Goal: Task Accomplishment & Management: Complete application form

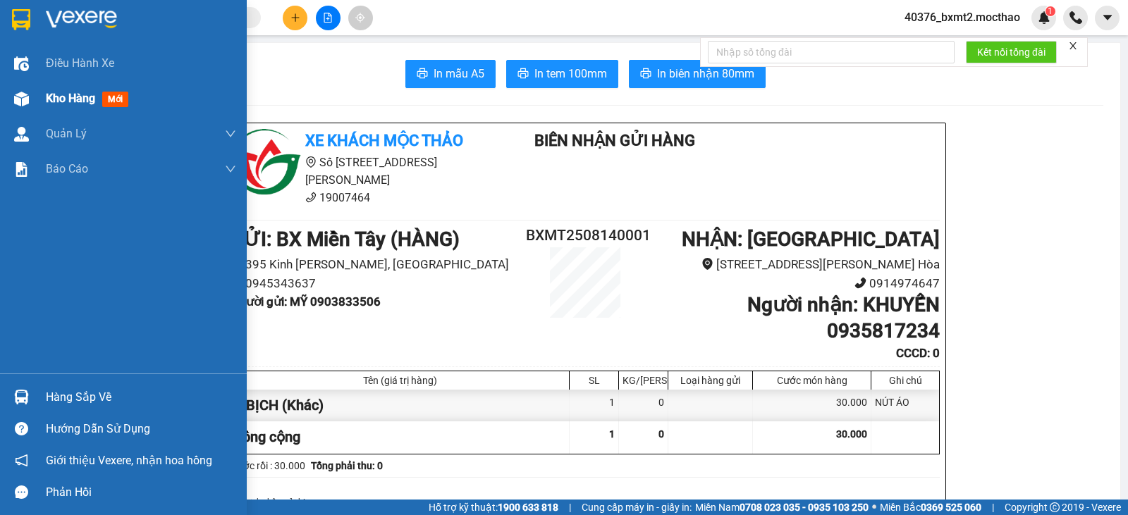
click at [66, 99] on span "Kho hàng" at bounding box center [70, 98] width 49 height 13
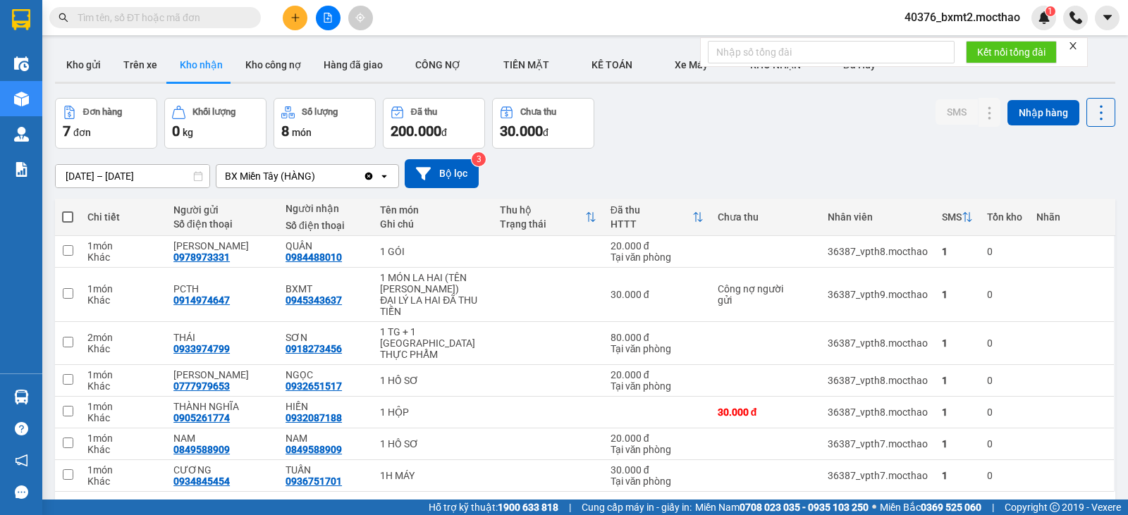
click at [1072, 47] on icon "close" at bounding box center [1073, 46] width 10 height 10
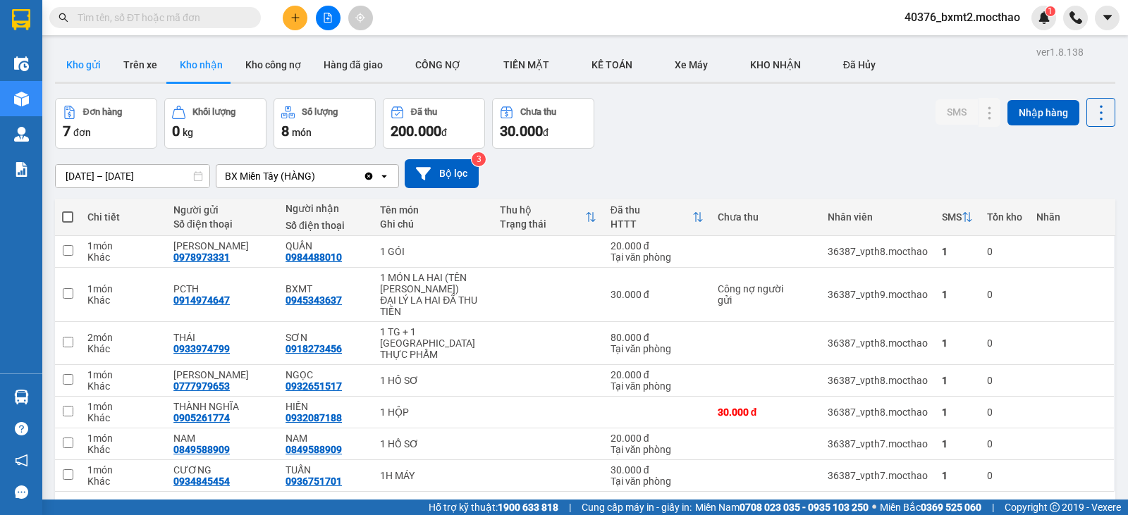
click at [82, 59] on button "Kho gửi" at bounding box center [83, 65] width 57 height 34
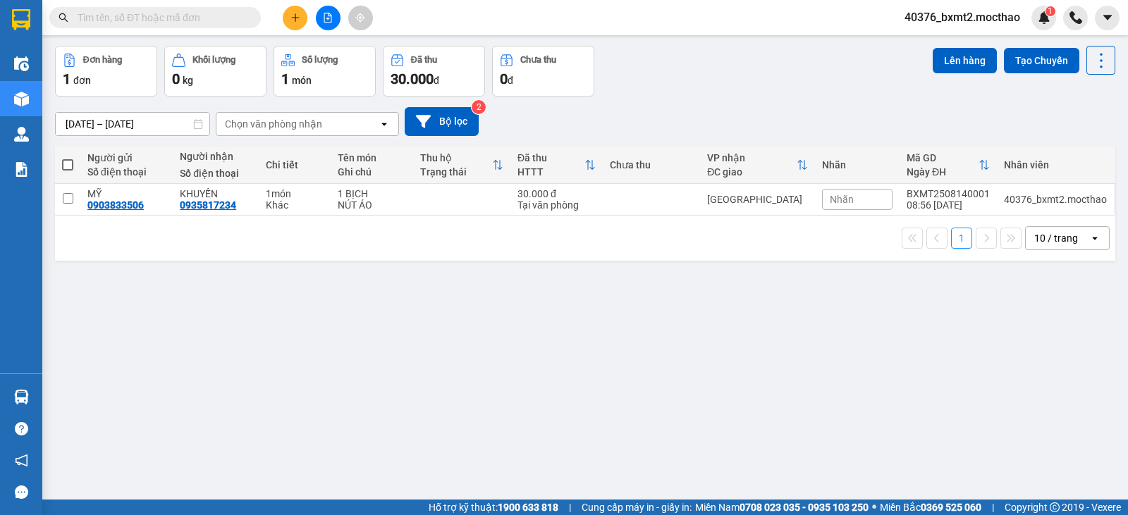
scroll to position [65, 0]
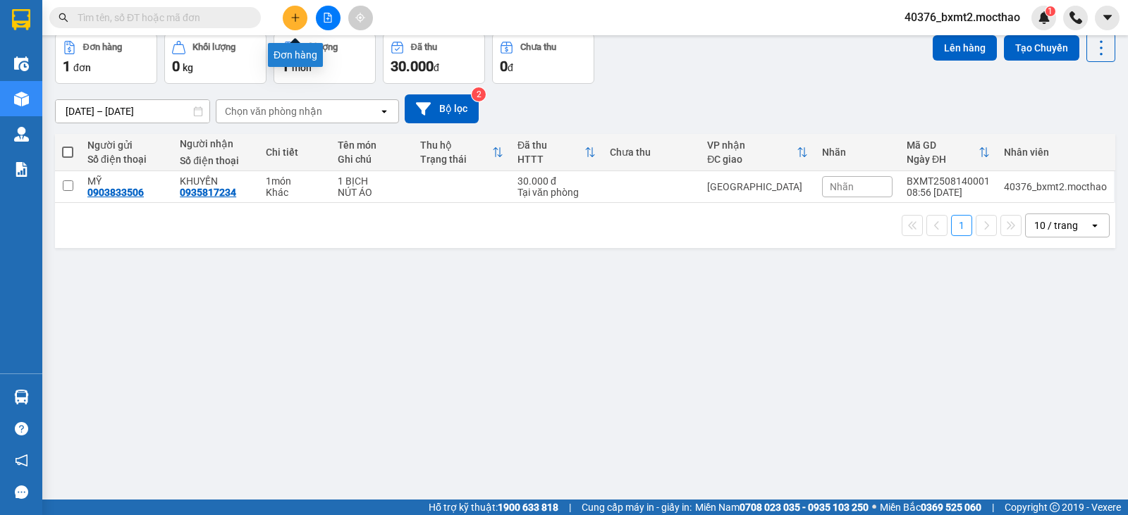
click at [295, 19] on icon "plus" at bounding box center [295, 18] width 10 height 10
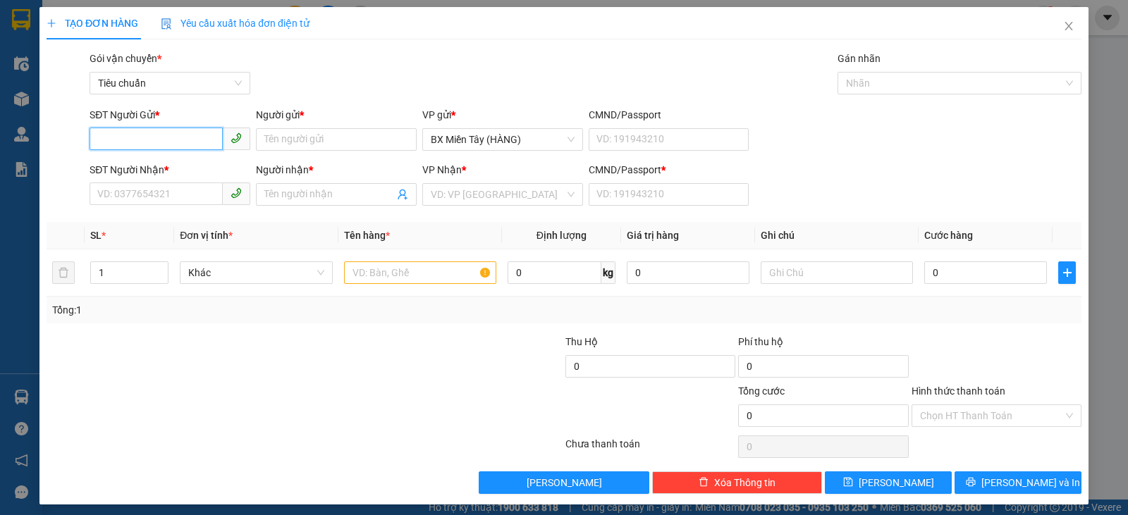
click at [139, 141] on input "SĐT Người Gửi *" at bounding box center [156, 139] width 133 height 23
click at [145, 199] on input "SĐT Người Nhận *" at bounding box center [156, 194] width 133 height 23
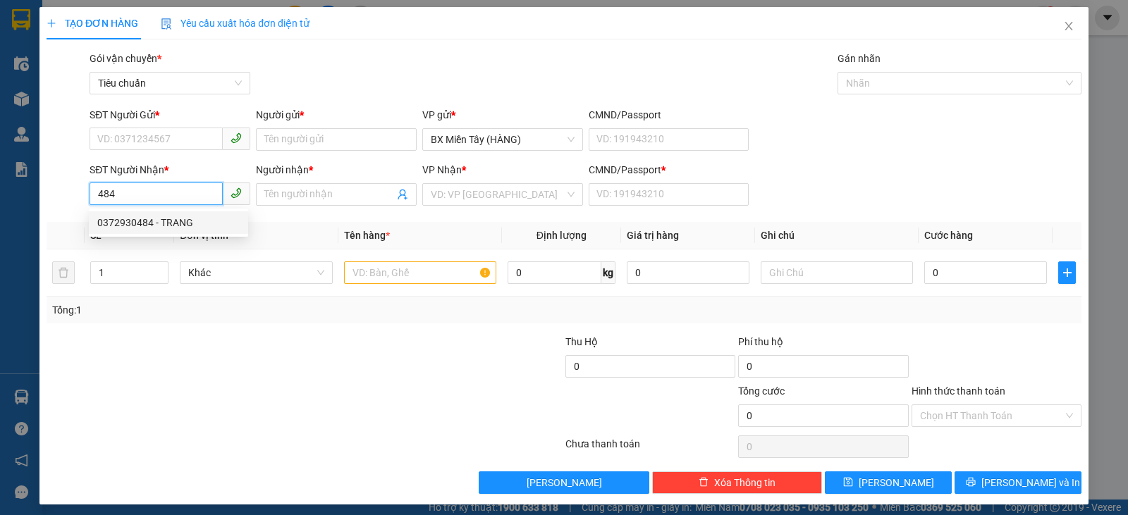
click at [147, 218] on div "0372930484 - TRANG" at bounding box center [168, 223] width 142 height 16
type input "0372930484"
type input "TRANG"
type input "0"
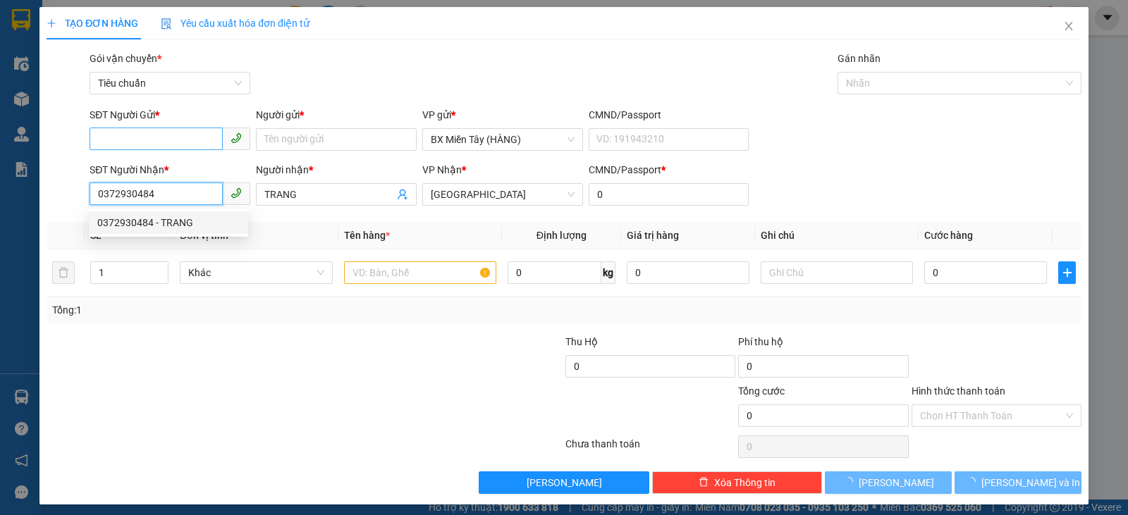
type input "150.000"
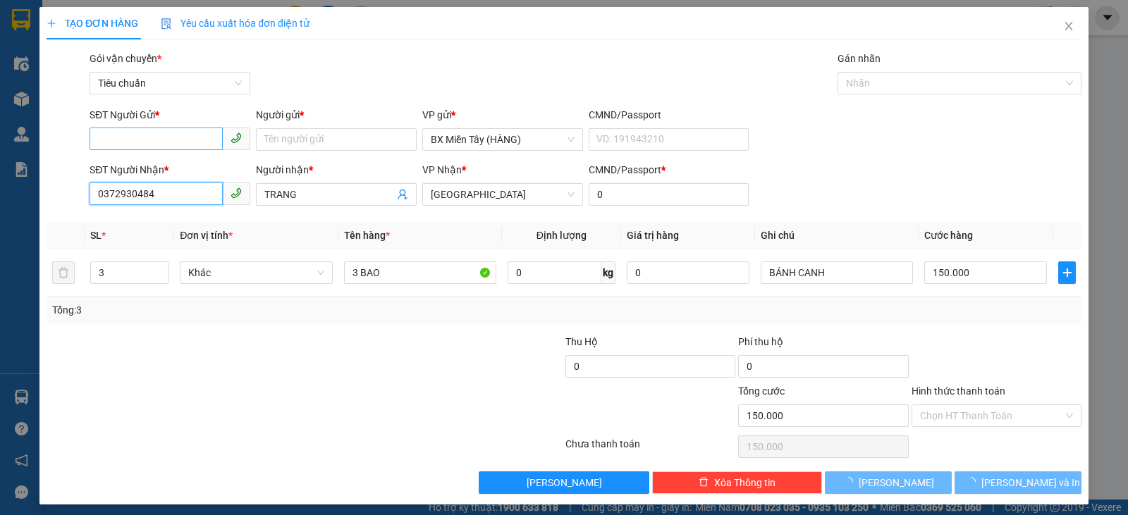
type input "0372930484"
click at [167, 135] on input "SĐT Người Gửi *" at bounding box center [156, 139] width 133 height 23
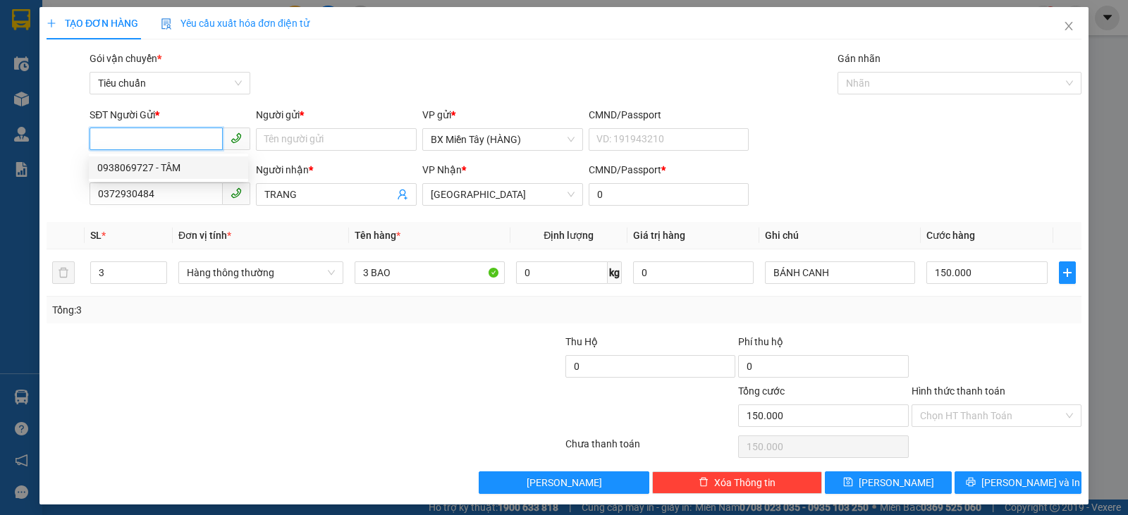
click at [183, 165] on div "0938069727 - TÂM" at bounding box center [168, 168] width 142 height 16
type input "0938069727"
type input "TÂM"
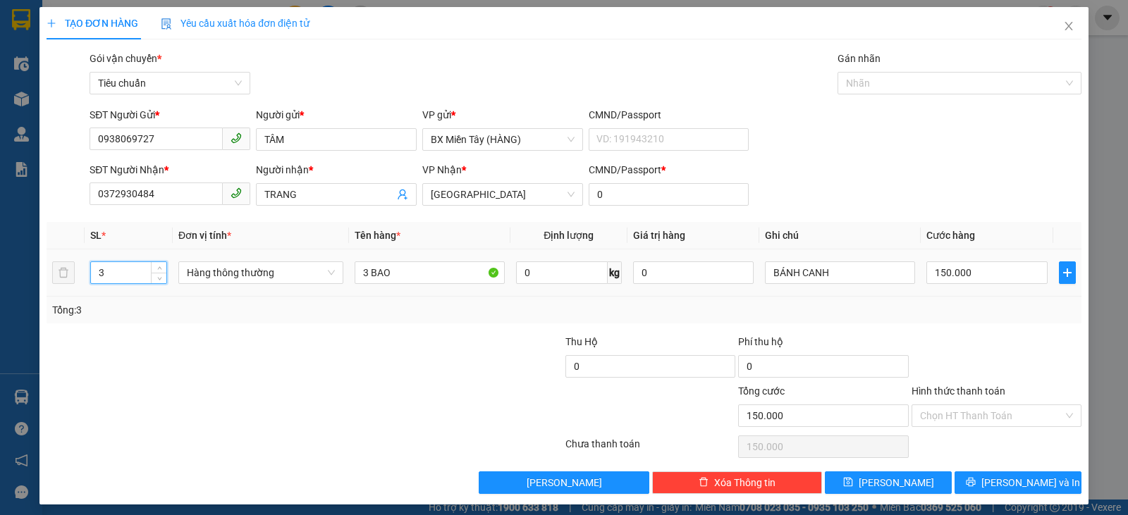
click at [131, 277] on input "3" at bounding box center [128, 272] width 75 height 21
drag, startPoint x: 259, startPoint y: 275, endPoint x: 259, endPoint y: 283, distance: 8.5
click at [258, 276] on span "Hàng thông thường" at bounding box center [261, 272] width 148 height 21
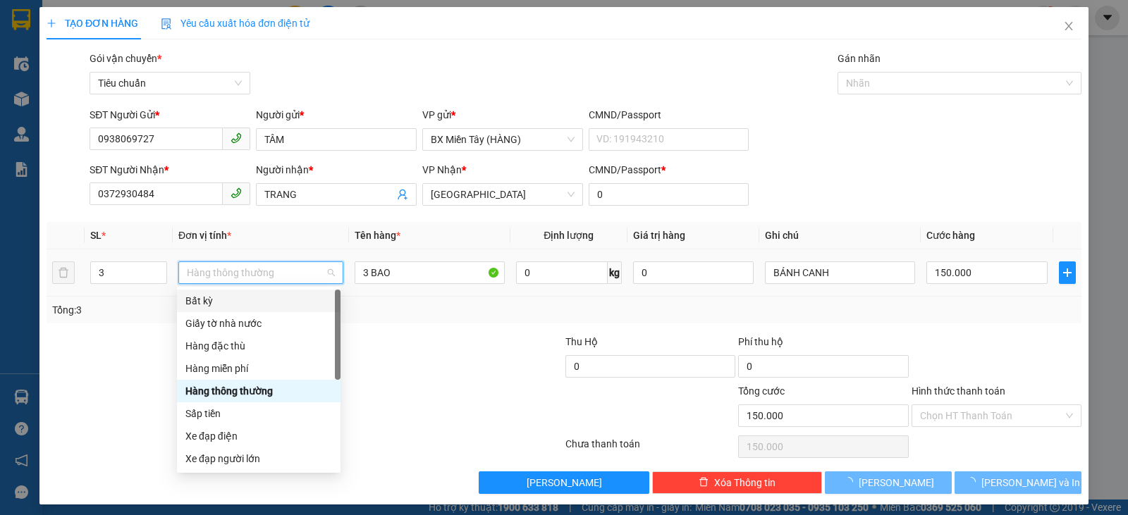
type input "0"
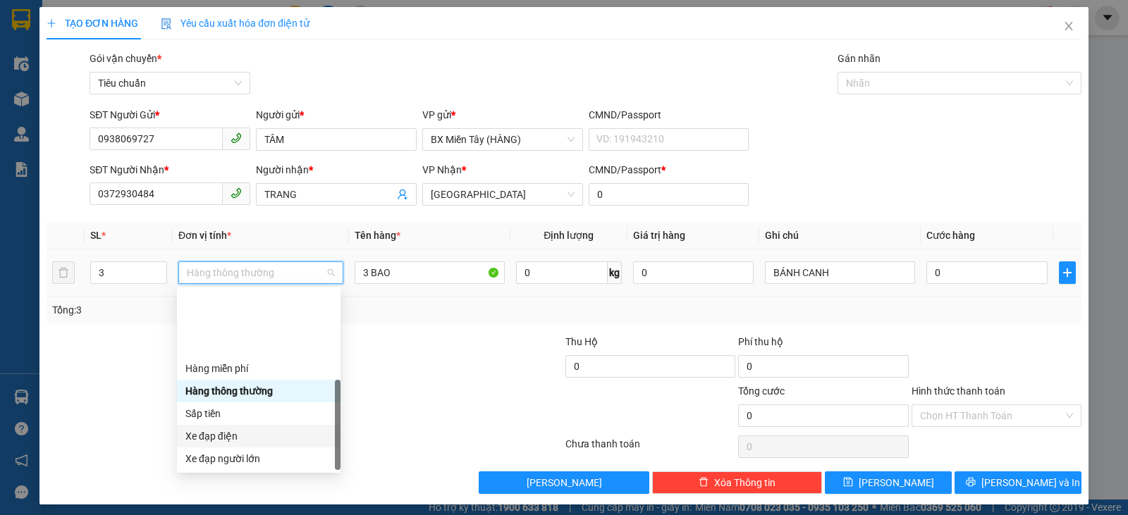
scroll to position [90, 0]
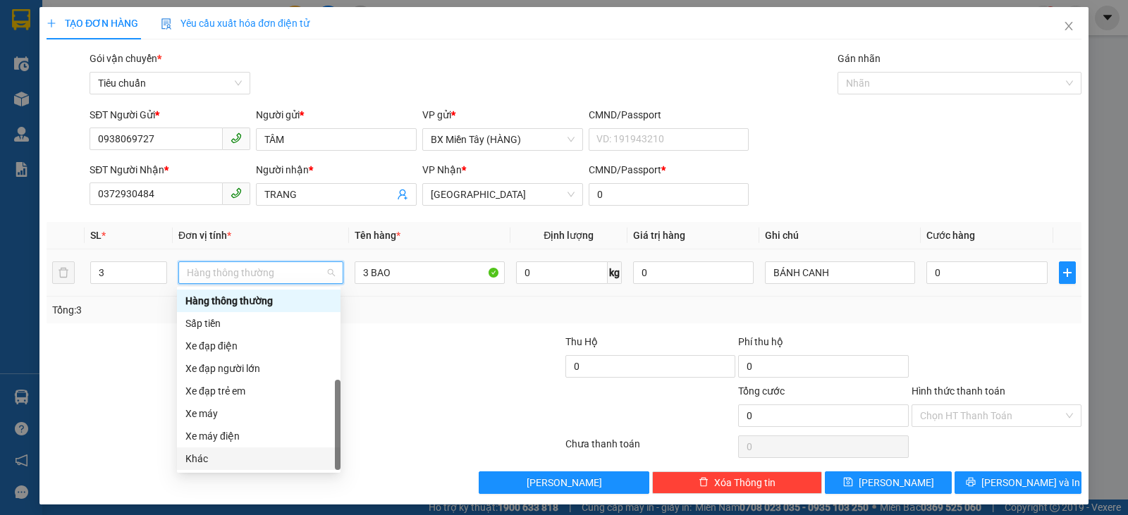
click at [230, 455] on div "Khác" at bounding box center [258, 459] width 147 height 16
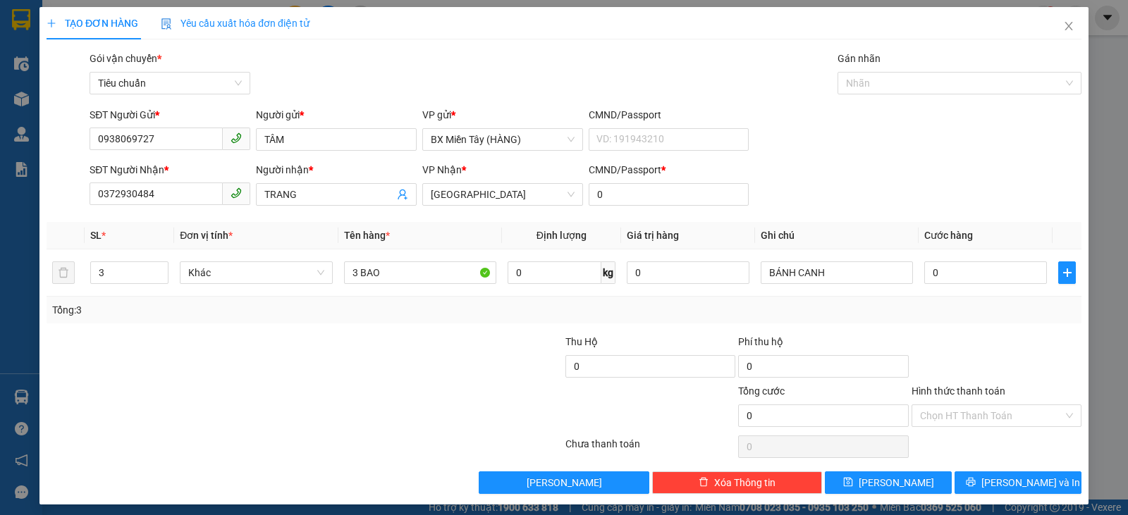
click at [1040, 333] on div "Transit Pickup Surcharge Ids Transit Deliver Surcharge Ids Transit Deliver Surc…" at bounding box center [564, 272] width 1035 height 443
click at [995, 281] on input "0" at bounding box center [985, 273] width 123 height 23
type input "1"
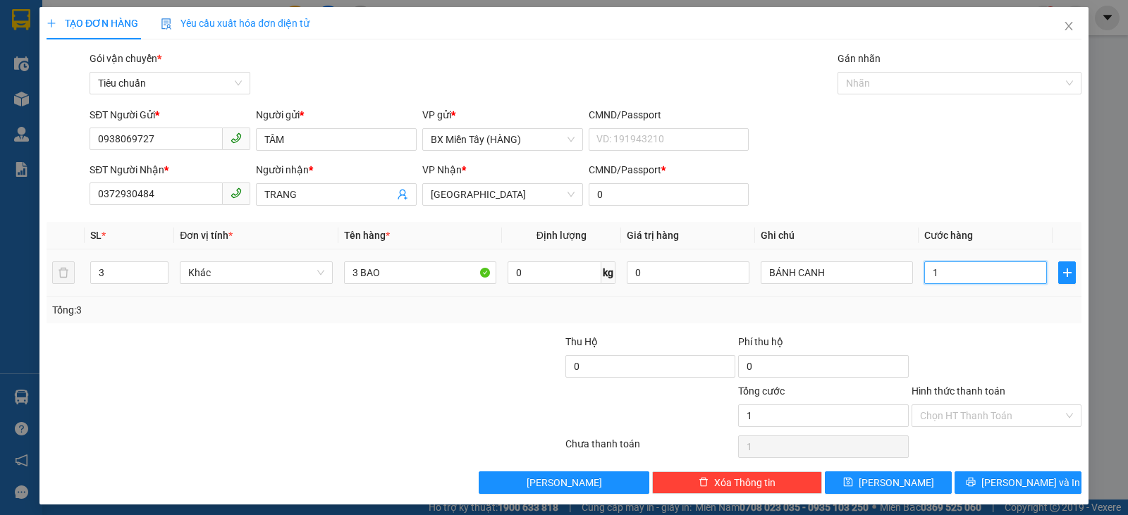
type input "15"
type input "150"
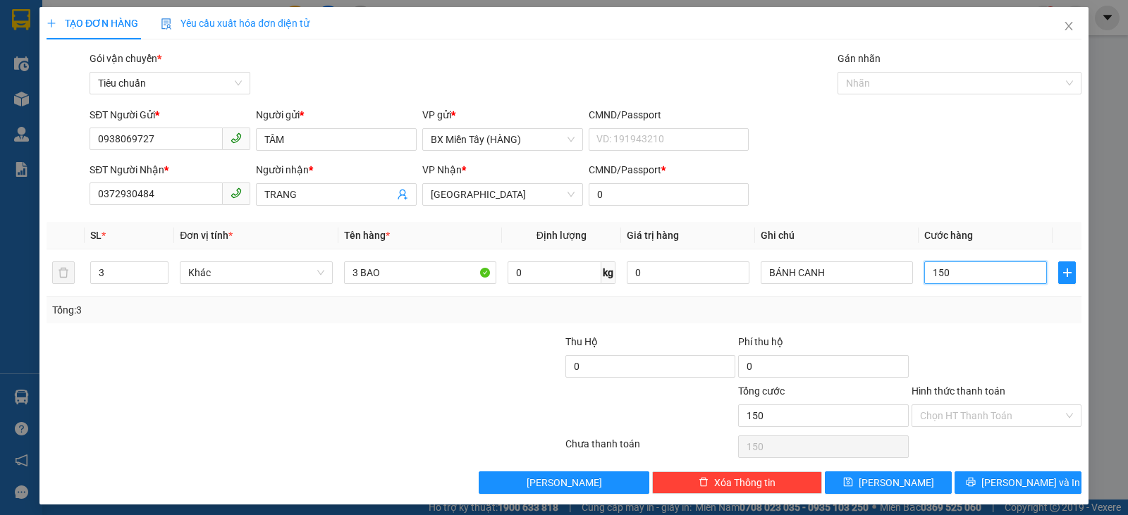
type input "150"
type input "150.000"
click at [961, 361] on div at bounding box center [996, 358] width 173 height 49
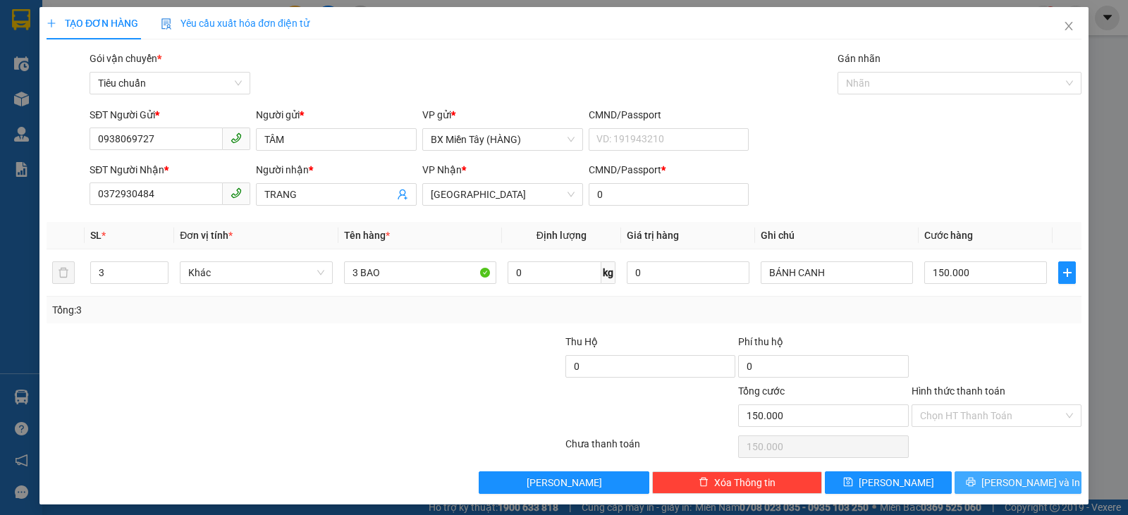
click at [1012, 482] on span "[PERSON_NAME] và In" at bounding box center [1030, 483] width 99 height 16
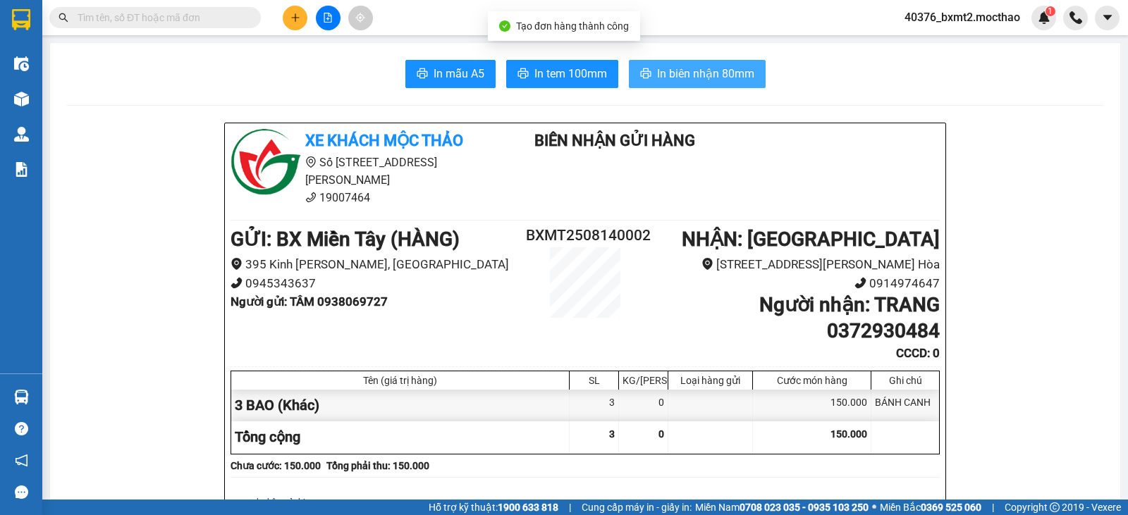
click at [672, 60] on button "In biên nhận 80mm" at bounding box center [697, 74] width 137 height 28
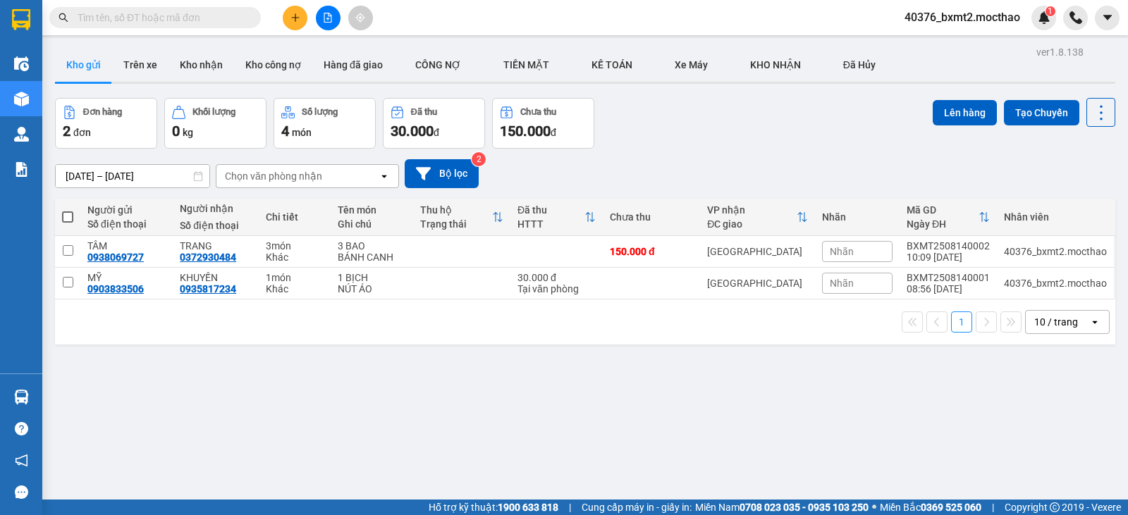
click at [297, 19] on icon "plus" at bounding box center [295, 18] width 10 height 10
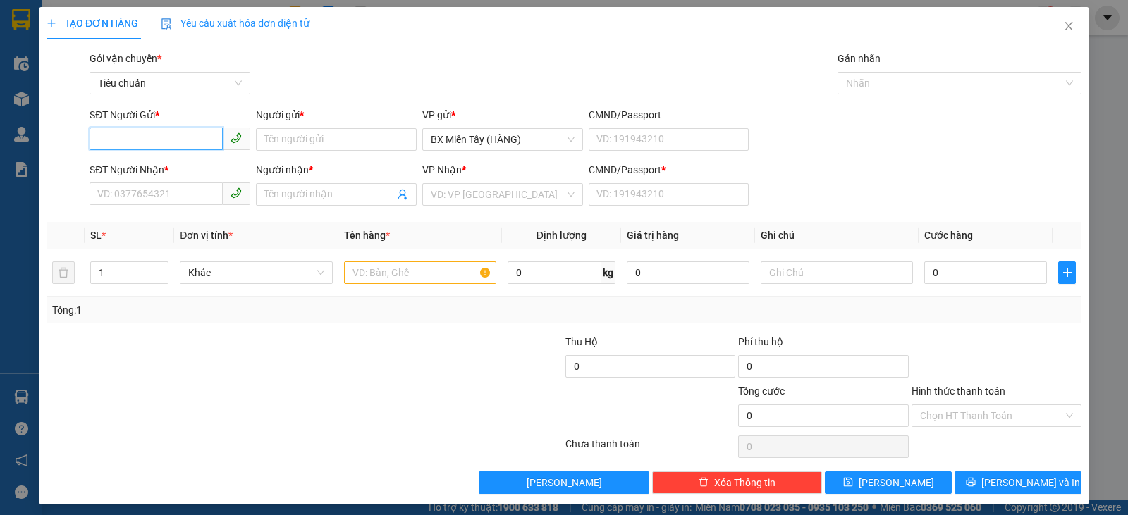
click at [167, 148] on input "SĐT Người Gửi *" at bounding box center [156, 139] width 133 height 23
click at [150, 190] on input "SĐT Người Nhận *" at bounding box center [156, 194] width 133 height 23
click at [168, 129] on input "SĐT Người Gửi *" at bounding box center [156, 139] width 133 height 23
click at [166, 136] on input "0908765587" at bounding box center [156, 139] width 133 height 23
type input "0908765587"
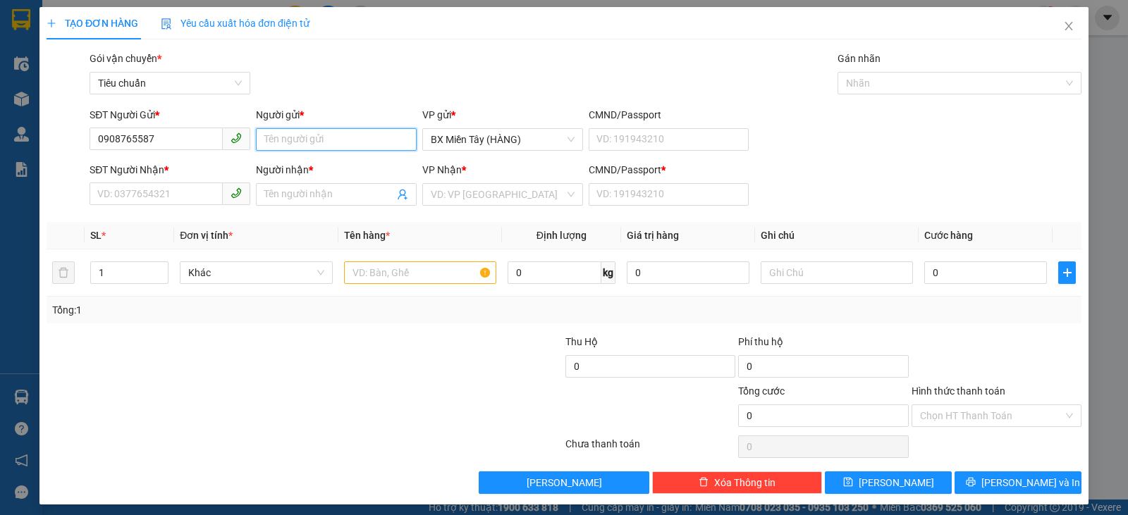
click at [293, 137] on input "Người gửi *" at bounding box center [336, 139] width 161 height 23
click at [312, 136] on input "Người gửi *" at bounding box center [336, 139] width 161 height 23
drag, startPoint x: 178, startPoint y: 142, endPoint x: 0, endPoint y: 140, distance: 177.6
click at [0, 140] on div "TẠO ĐƠN HÀNG Yêu cầu xuất hóa đơn điện tử Transit Pickup Surcharge Ids Transit …" at bounding box center [564, 257] width 1128 height 515
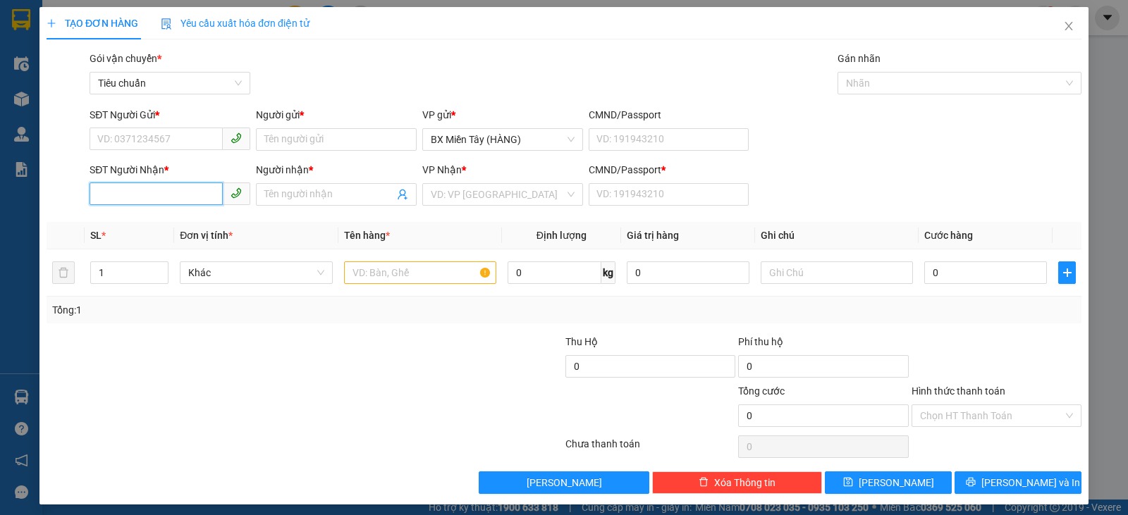
click at [165, 204] on input "SĐT Người Nhận *" at bounding box center [156, 194] width 133 height 23
click at [178, 228] on div "0876782661 - PHẤN" at bounding box center [168, 223] width 142 height 16
type input "0876782661"
type input "PHẤN"
type input "0"
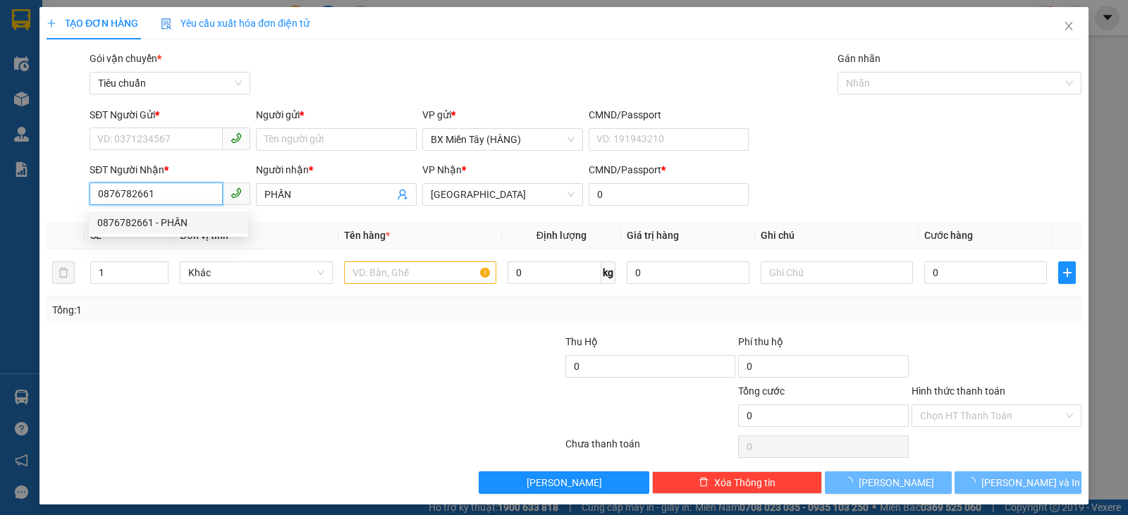
type input "120.000"
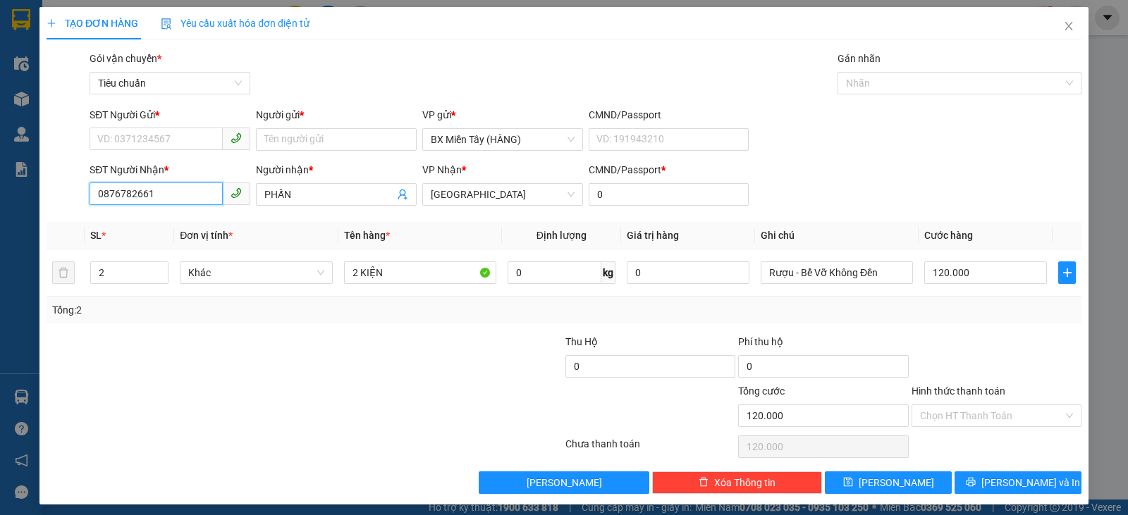
type input "0876782661"
click at [195, 127] on div "SĐT Người Gửi *" at bounding box center [170, 117] width 161 height 21
click at [196, 129] on input "SĐT Người Gửi *" at bounding box center [156, 139] width 133 height 23
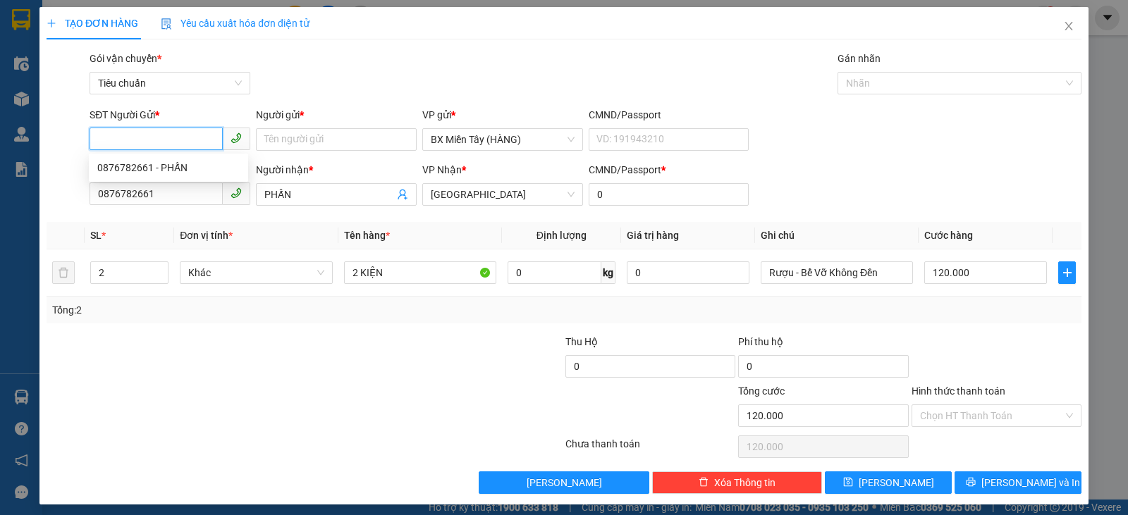
click at [196, 142] on input "SĐT Người Gửi *" at bounding box center [156, 139] width 133 height 23
click at [195, 165] on div "0876782661 - PHẤN" at bounding box center [168, 168] width 142 height 16
type input "0876782661"
type input "PHẤN"
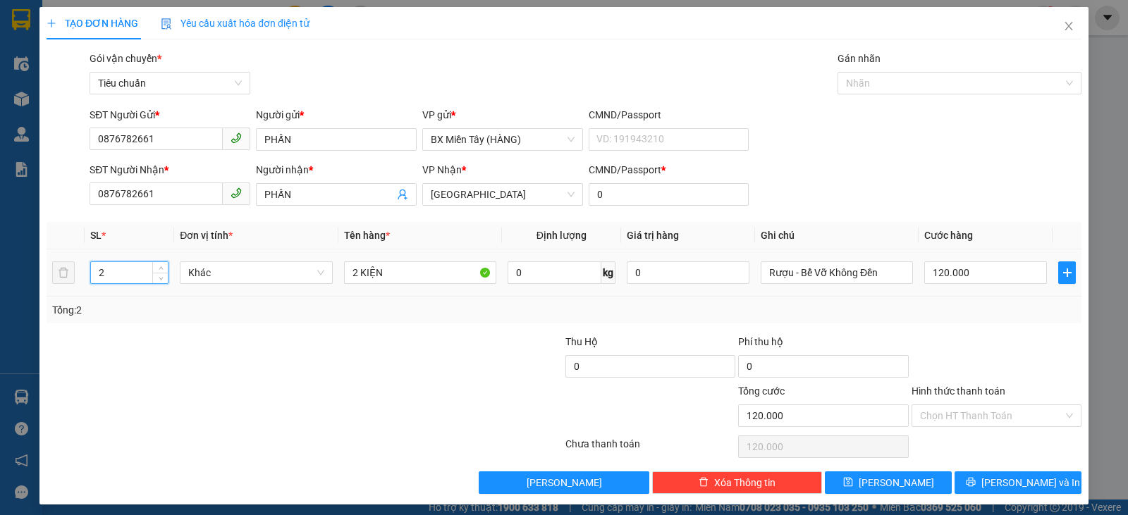
drag, startPoint x: 124, startPoint y: 271, endPoint x: 51, endPoint y: 263, distance: 73.8
click at [51, 263] on tr "2 Khác 2 KIỆN 0 kg 0 Rượu - Bể Vỡ Không Đền 120.000" at bounding box center [564, 273] width 1035 height 47
type input "1"
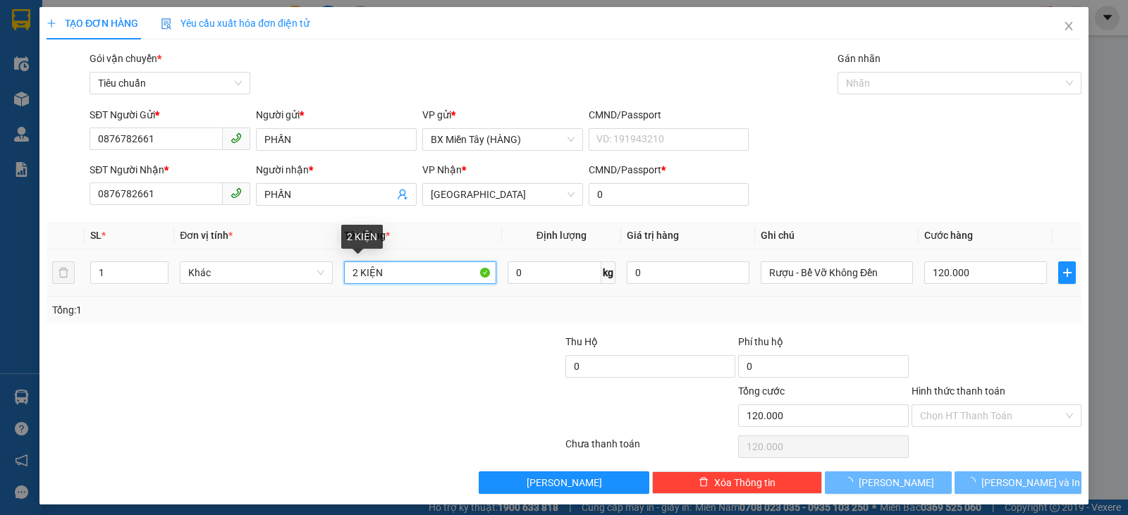
drag, startPoint x: 355, startPoint y: 271, endPoint x: 585, endPoint y: 319, distance: 234.9
click at [346, 274] on input "2 KIỆN" at bounding box center [420, 273] width 152 height 23
type input "0"
type input "1 KIỆN"
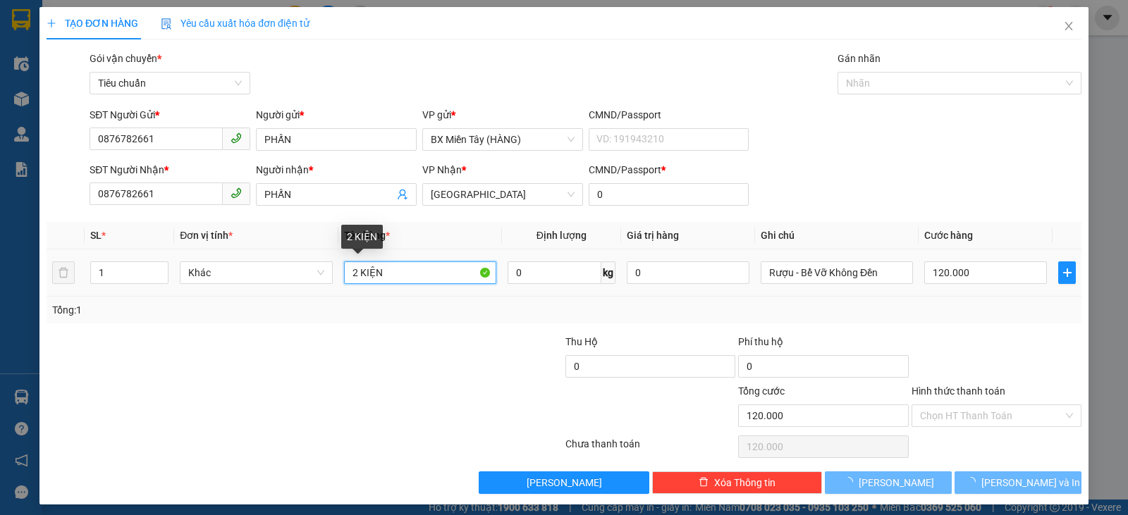
type input "0"
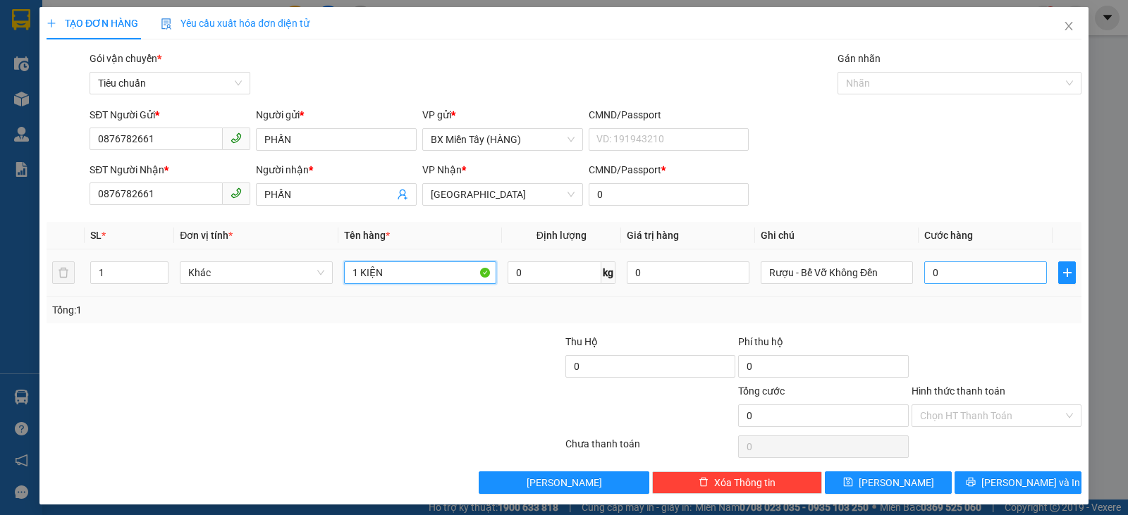
type input "1 KIỆN"
click at [981, 279] on input "0" at bounding box center [985, 273] width 123 height 23
type input "6"
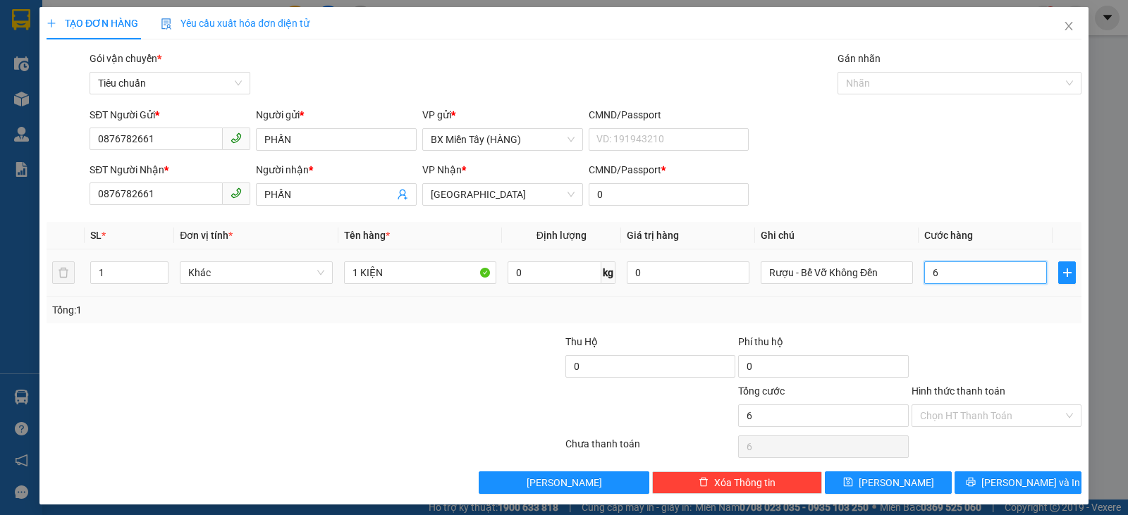
type input "60"
type input "60.000"
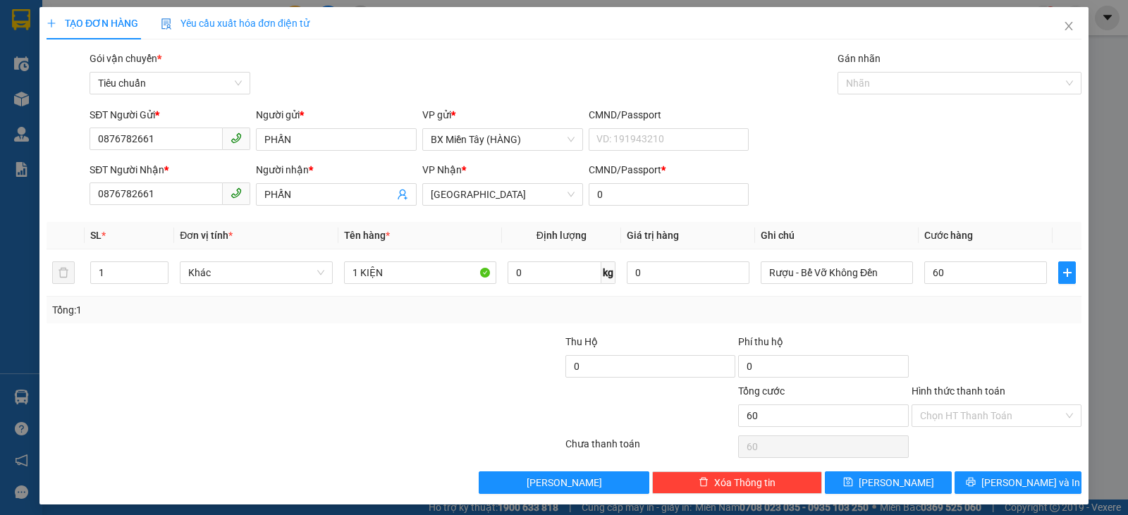
type input "60.000"
click at [982, 324] on div "Transit Pickup Surcharge Ids Transit Deliver Surcharge Ids Transit Deliver Surc…" at bounding box center [564, 272] width 1035 height 443
click at [1038, 292] on td "60.000" at bounding box center [986, 273] width 134 height 47
click at [1019, 481] on span "[PERSON_NAME] và In" at bounding box center [1030, 483] width 99 height 16
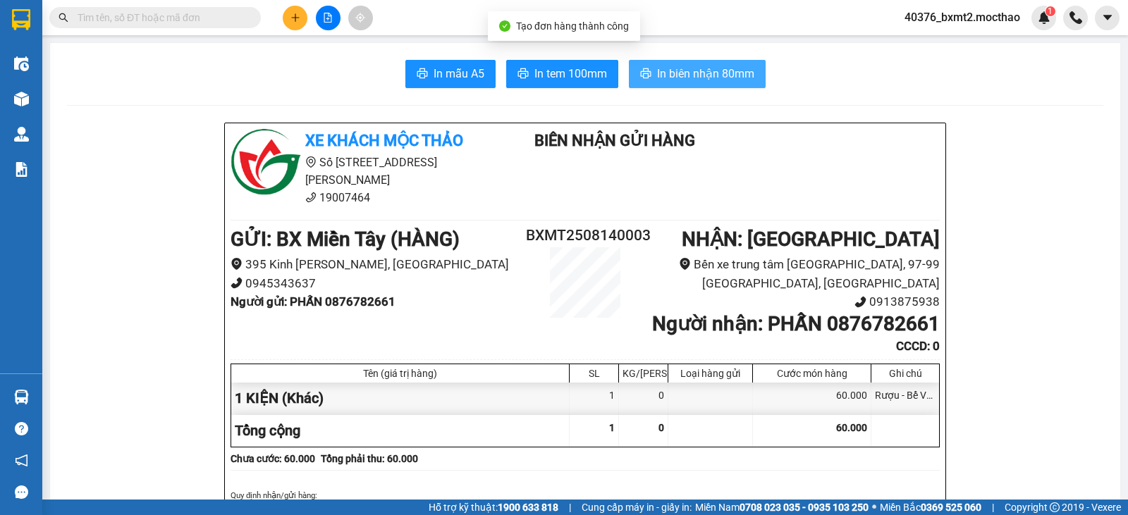
click at [699, 85] on button "In biên nhận 80mm" at bounding box center [697, 74] width 137 height 28
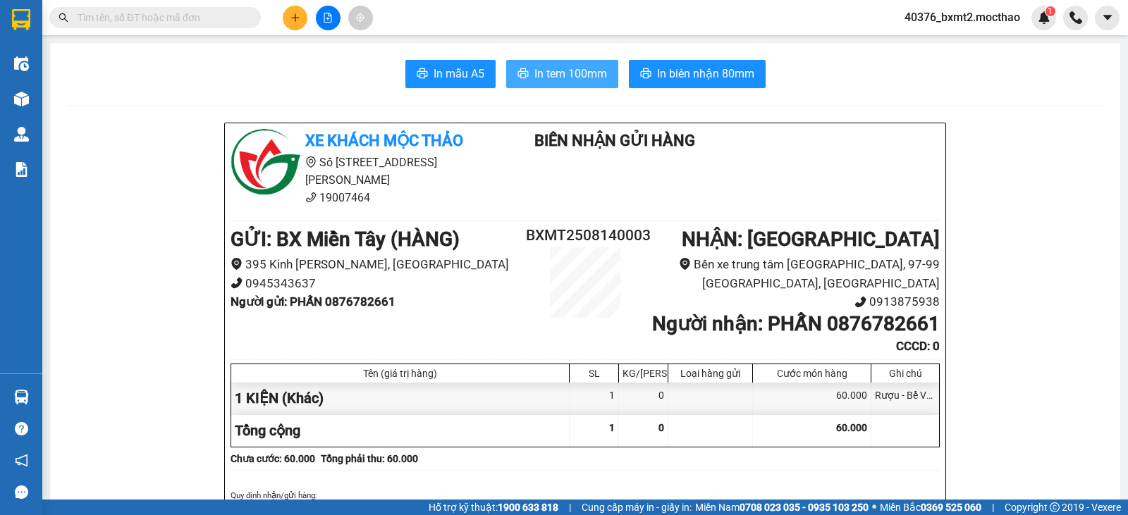
click at [584, 65] on span "In tem 100mm" at bounding box center [570, 74] width 73 height 18
click at [290, 23] on button at bounding box center [295, 18] width 25 height 25
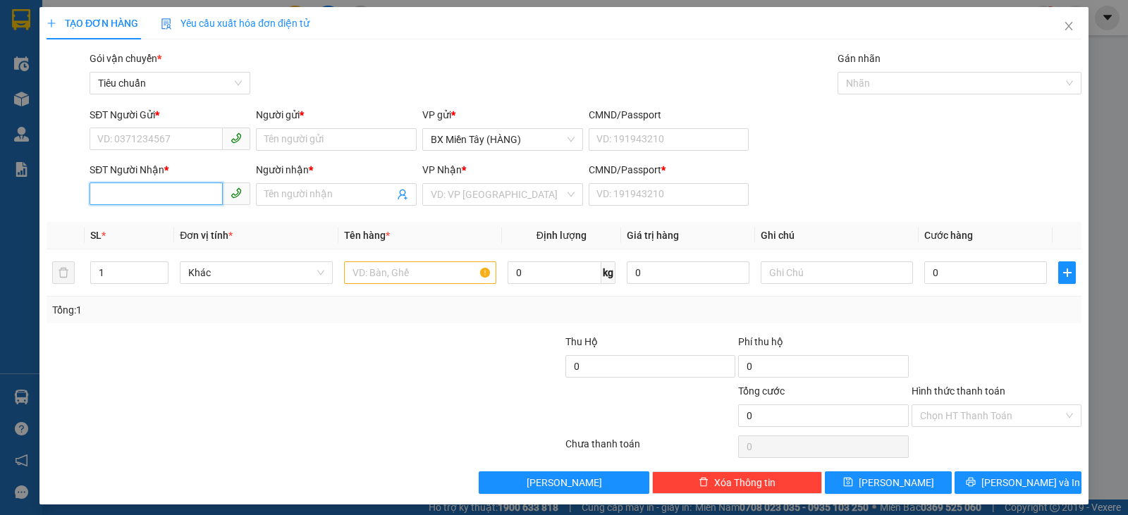
click at [155, 195] on input "SĐT Người Nhận *" at bounding box center [156, 194] width 133 height 23
type input "0905339981"
click at [168, 223] on div "0905339981 - NAM HY" at bounding box center [168, 223] width 142 height 16
type input "NAM HY"
type input "0"
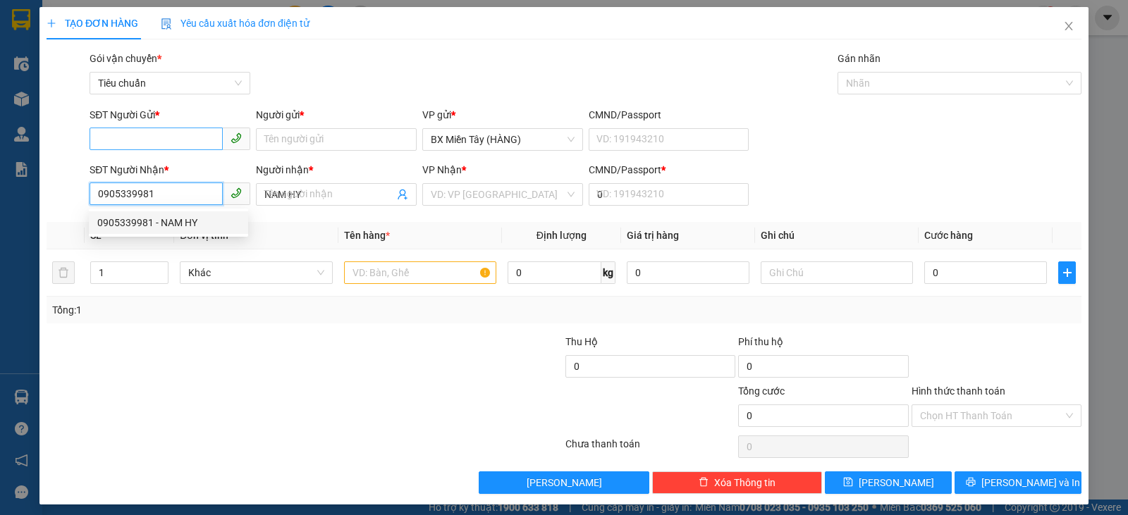
type input "30.000"
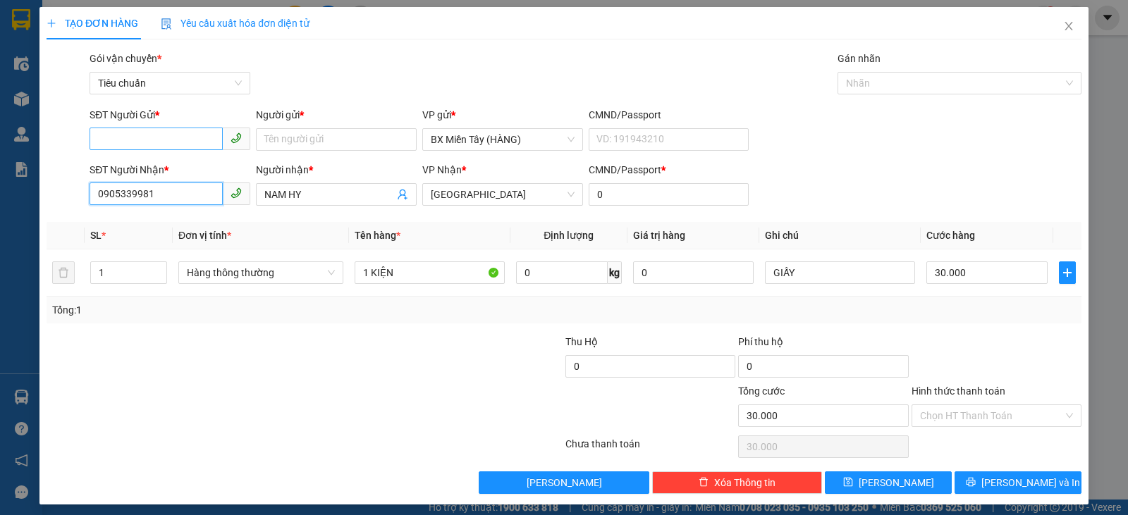
type input "0905339981"
click at [151, 137] on input "SĐT Người Gửi *" at bounding box center [156, 139] width 133 height 23
click at [171, 129] on input "SĐT Người Gửi *" at bounding box center [156, 139] width 133 height 23
type input "039557868"
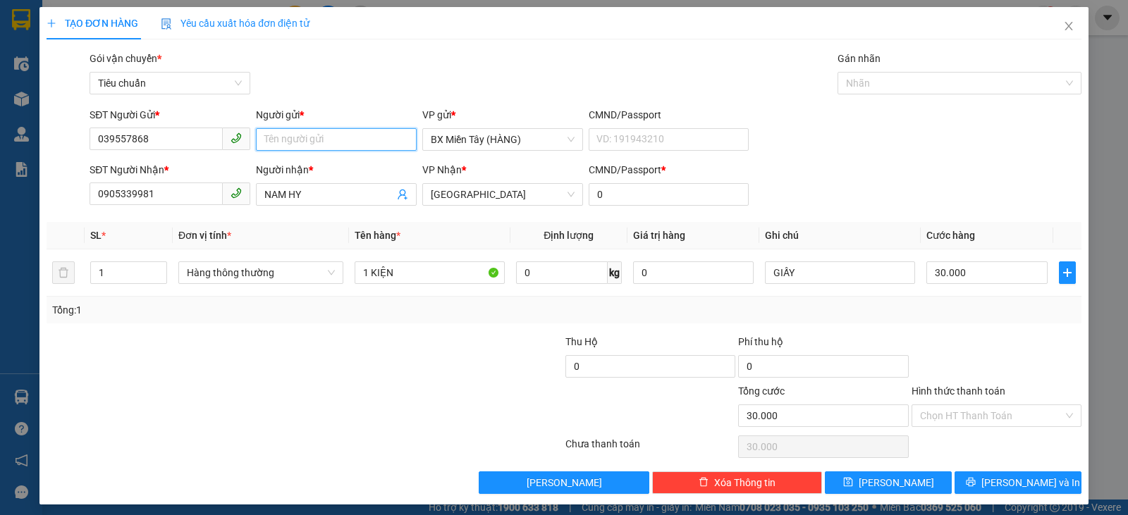
click at [302, 137] on input "Người gửi *" at bounding box center [336, 139] width 161 height 23
type input "CTY CHẾ BẢN IN SG"
click at [1002, 162] on div "SĐT Người Nhận * 0905339981 Người nhận * NAM HY VP Nhận * Tuy Hòa CMND/Passport…" at bounding box center [585, 186] width 997 height 49
click at [999, 338] on div at bounding box center [996, 358] width 173 height 49
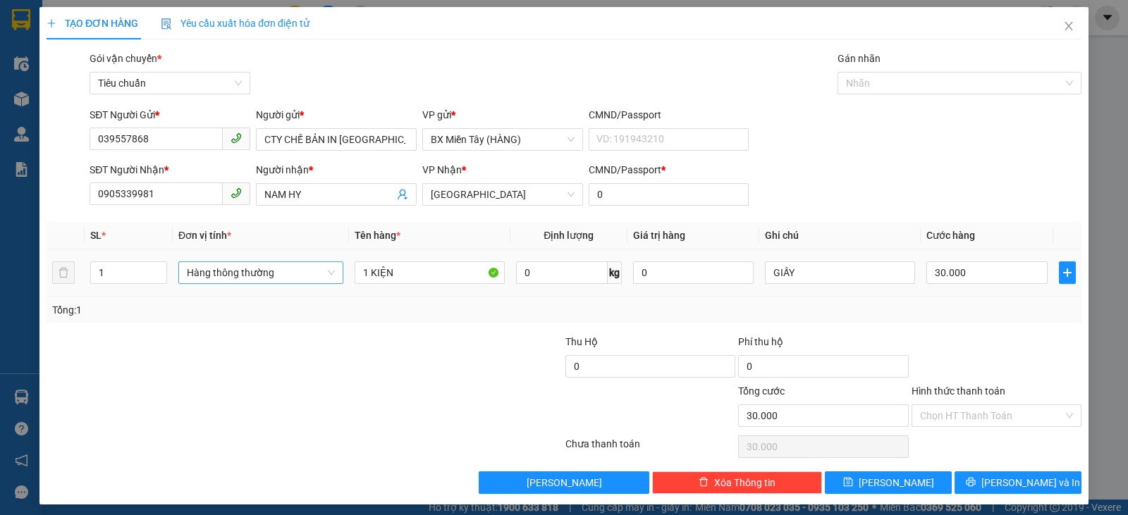
click at [231, 271] on span "Hàng thông thường" at bounding box center [261, 272] width 148 height 21
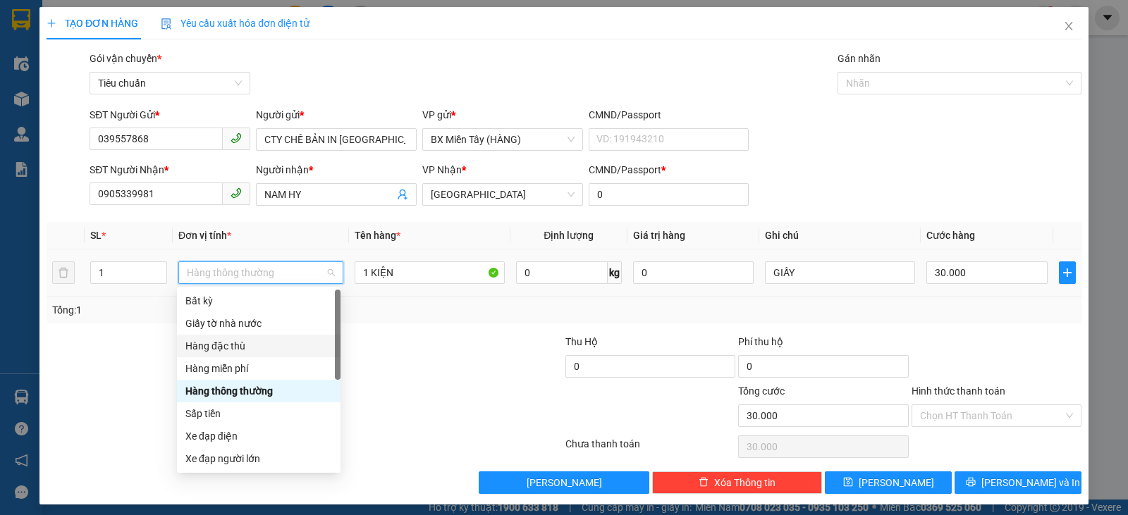
scroll to position [90, 0]
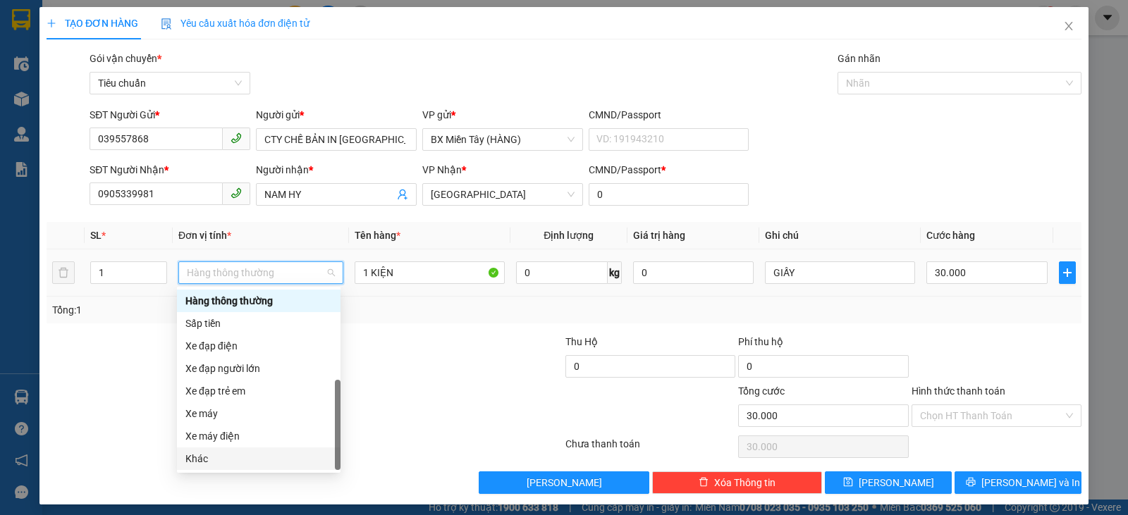
drag, startPoint x: 233, startPoint y: 455, endPoint x: 280, endPoint y: 459, distance: 47.4
click at [231, 455] on div "Khác" at bounding box center [258, 459] width 147 height 16
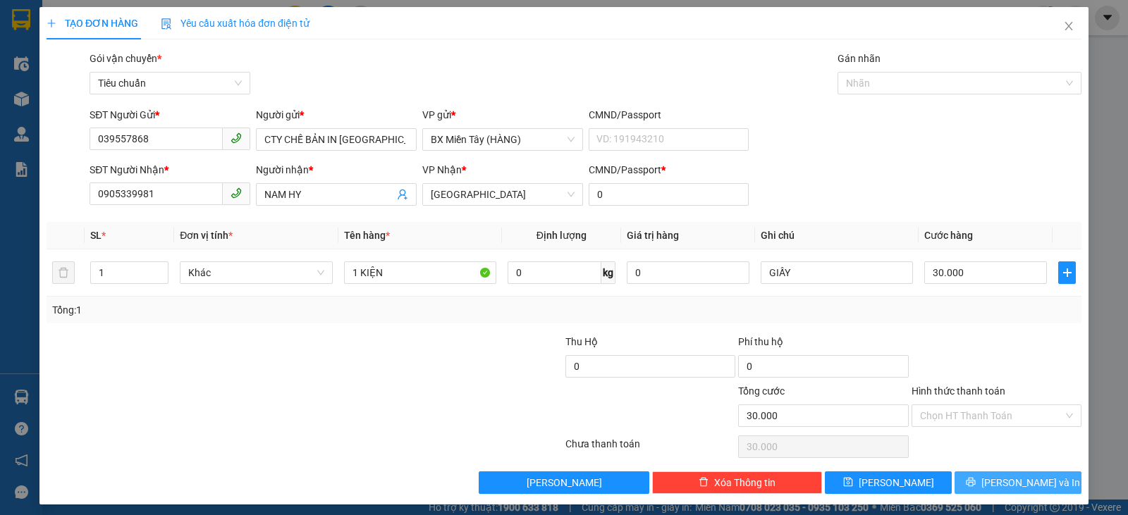
click at [975, 484] on icon "printer" at bounding box center [970, 482] width 9 height 9
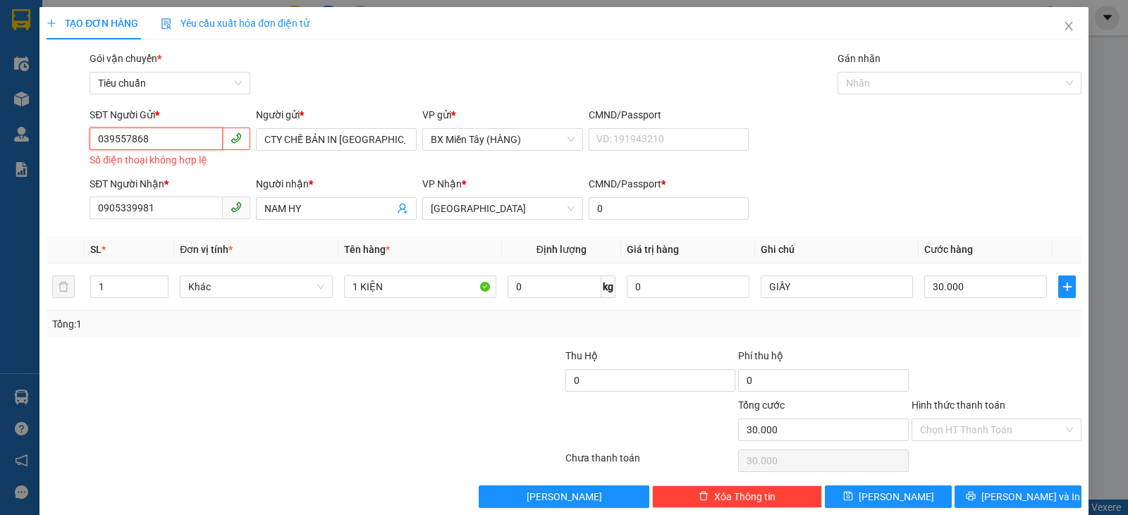
click at [171, 139] on input "039557868" at bounding box center [156, 139] width 133 height 23
drag, startPoint x: 102, startPoint y: 142, endPoint x: 86, endPoint y: 142, distance: 15.5
click at [87, 142] on div "SĐT Người Gửi * 039557868 039557868 Số điện thoại không hợp lệ" at bounding box center [170, 138] width 166 height 63
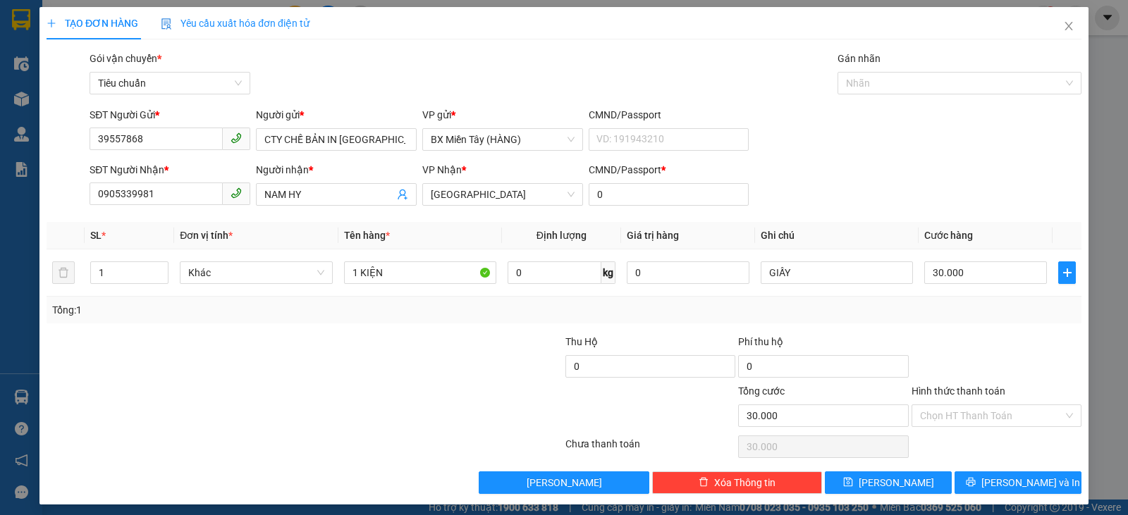
click at [227, 403] on div at bounding box center [218, 407] width 346 height 49
click at [1021, 483] on span "[PERSON_NAME] và In" at bounding box center [1030, 483] width 99 height 16
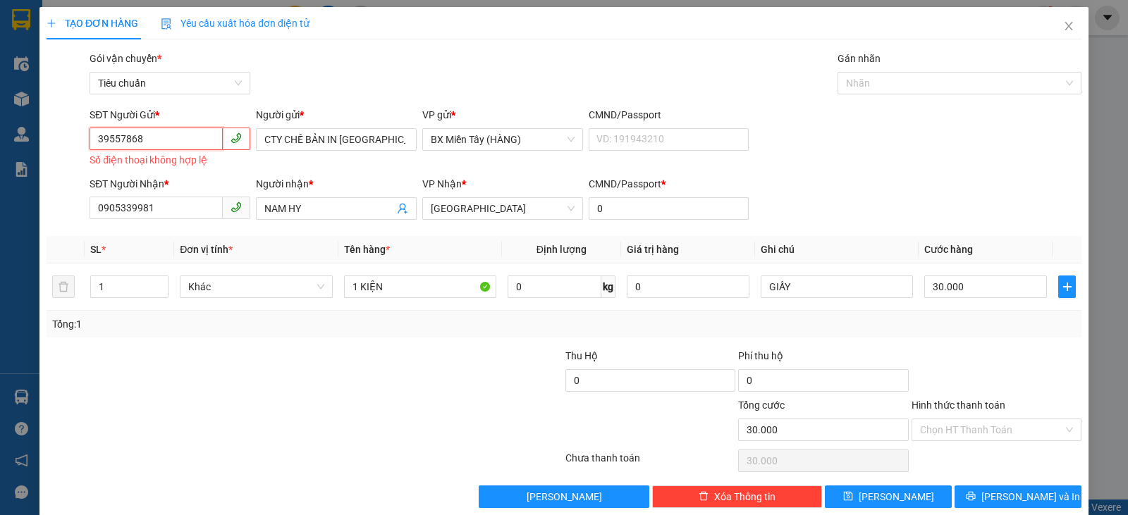
click at [179, 139] on input "39557868" at bounding box center [156, 139] width 133 height 23
click at [96, 137] on input "39557868" at bounding box center [156, 139] width 133 height 23
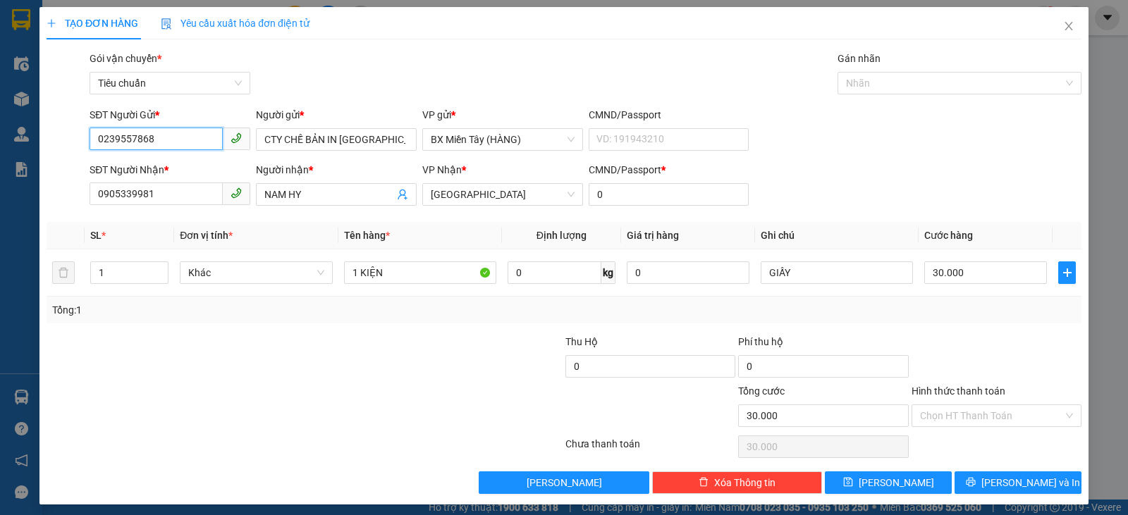
type input "02839557868"
click at [172, 164] on div "02839557868 - SÀI GÒN 3" at bounding box center [183, 168] width 172 height 16
type input "SÀI GÒN 3"
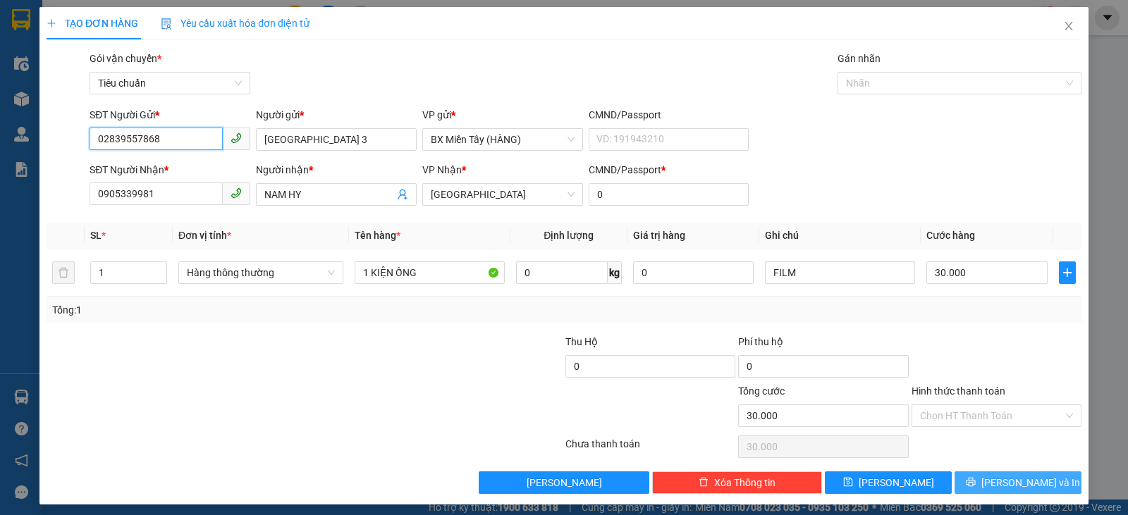
type input "02839557868"
click at [1014, 480] on span "[PERSON_NAME] và In" at bounding box center [1030, 483] width 99 height 16
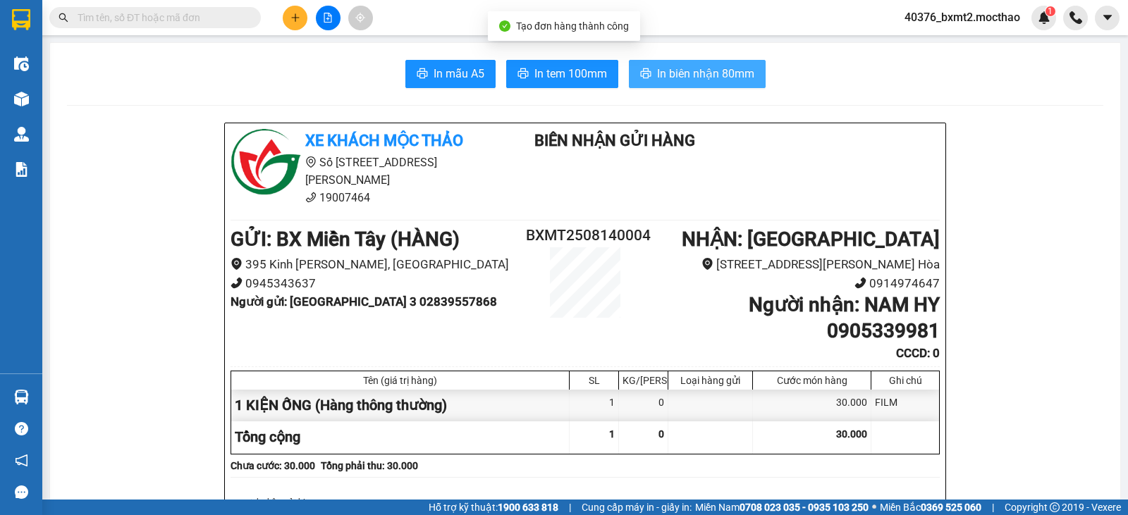
click at [714, 70] on span "In biên nhận 80mm" at bounding box center [705, 74] width 97 height 18
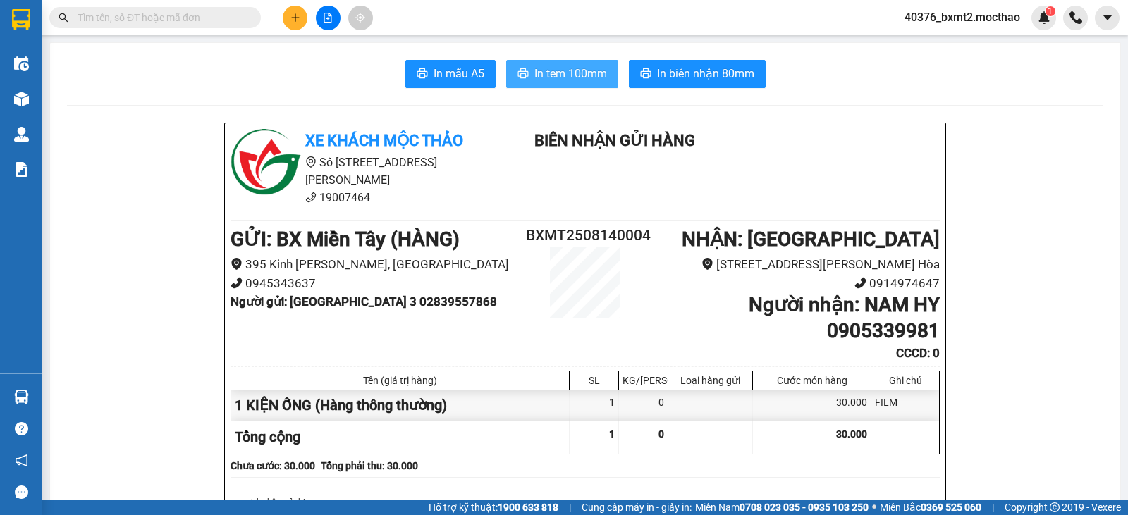
click at [517, 67] on button "In tem 100mm" at bounding box center [562, 74] width 112 height 28
click at [293, 20] on icon "plus" at bounding box center [295, 18] width 10 height 10
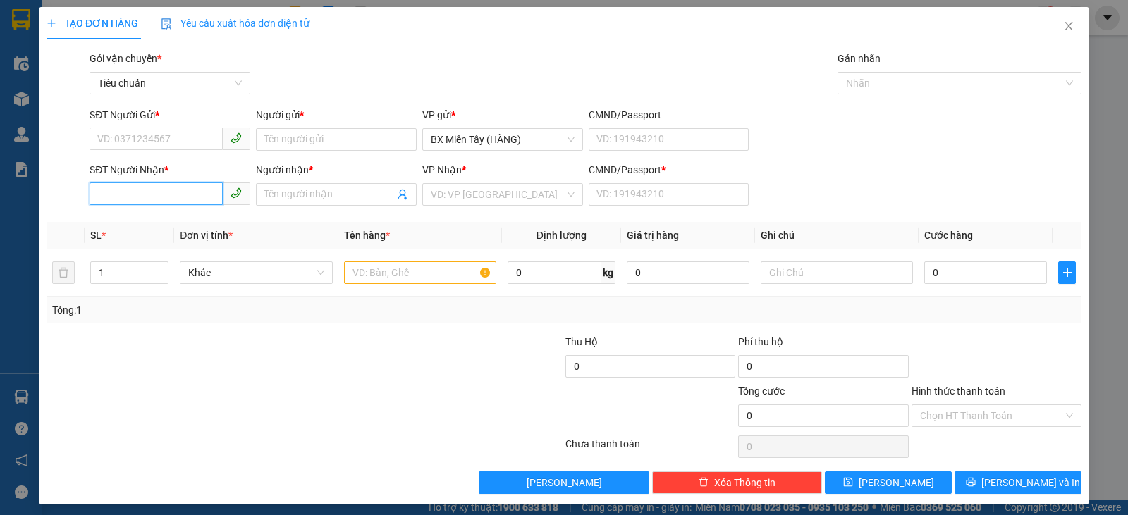
click at [174, 197] on input "SĐT Người Nhận *" at bounding box center [156, 194] width 133 height 23
click at [179, 219] on div "0789349586 - MỪNG" at bounding box center [168, 223] width 142 height 16
type input "0789349586"
type input "MỪNG"
type input "0"
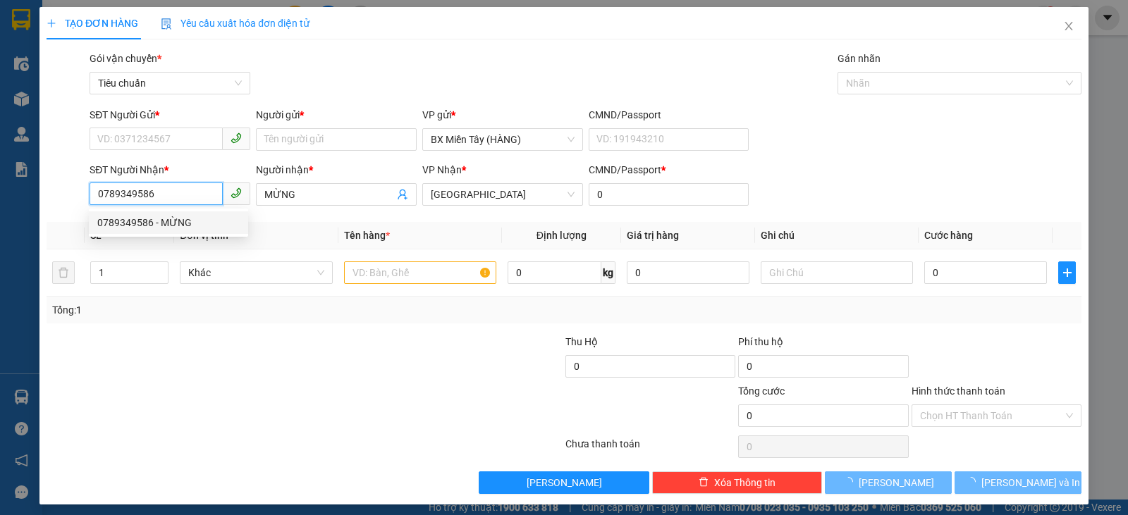
type input "40.000"
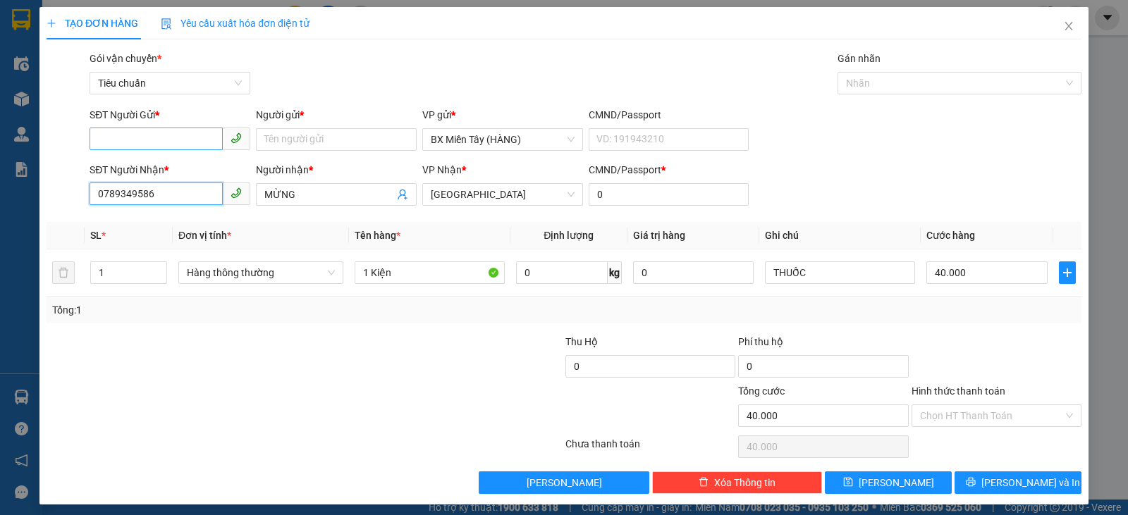
type input "0789349586"
click at [199, 130] on input "SĐT Người Gửi *" at bounding box center [156, 139] width 133 height 23
click at [187, 165] on div "0325364979 - HIỀN" at bounding box center [168, 168] width 142 height 16
type input "0325364979"
type input "HIỀN"
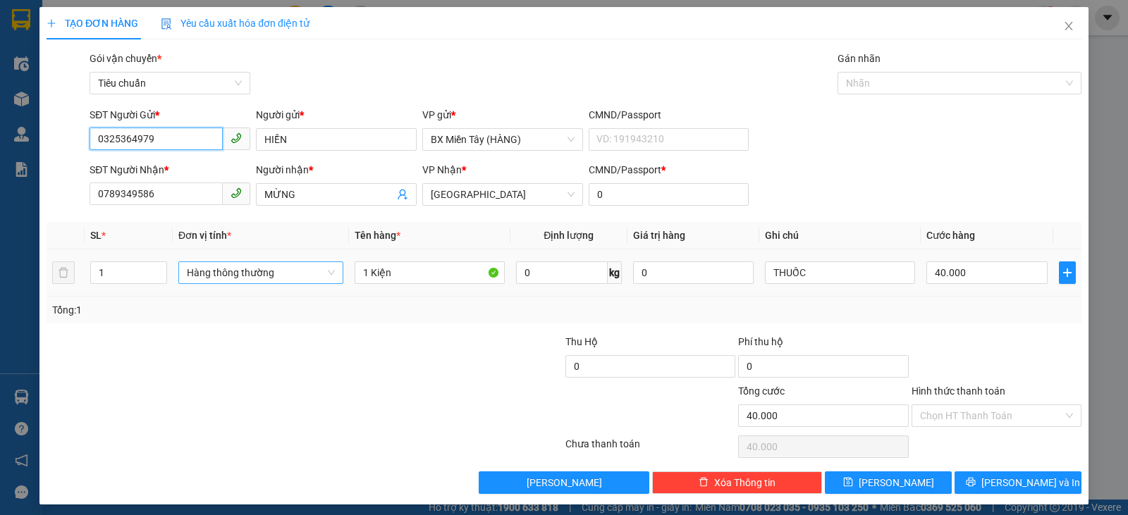
click at [247, 269] on span "Hàng thông thường" at bounding box center [261, 272] width 148 height 21
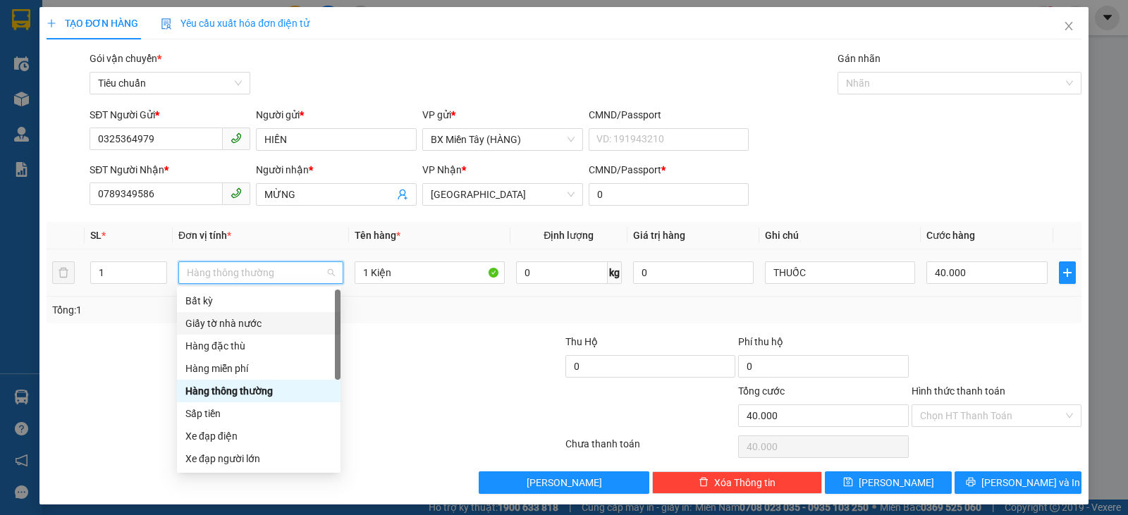
scroll to position [90, 0]
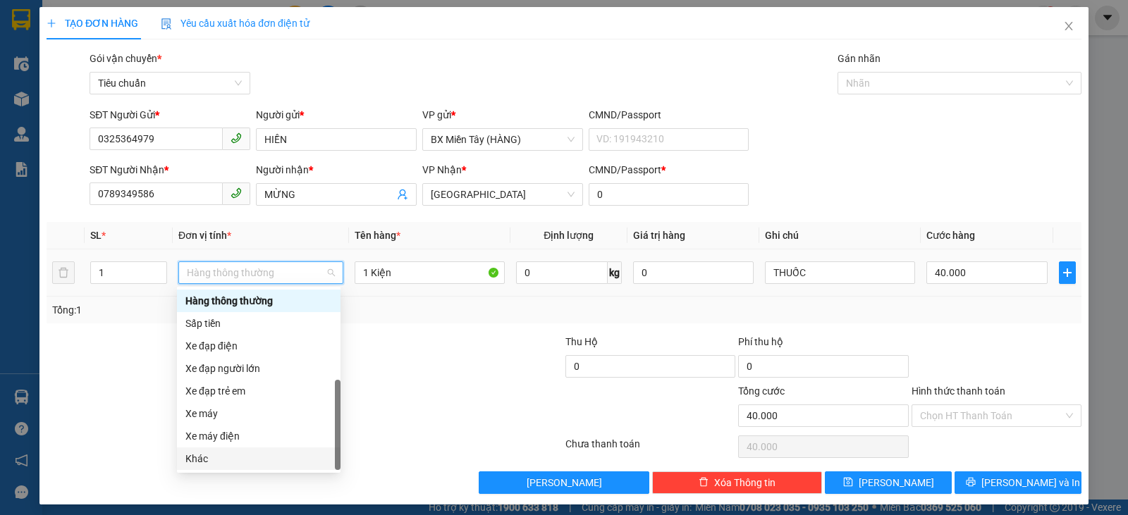
click at [261, 465] on div "Khác" at bounding box center [258, 459] width 147 height 16
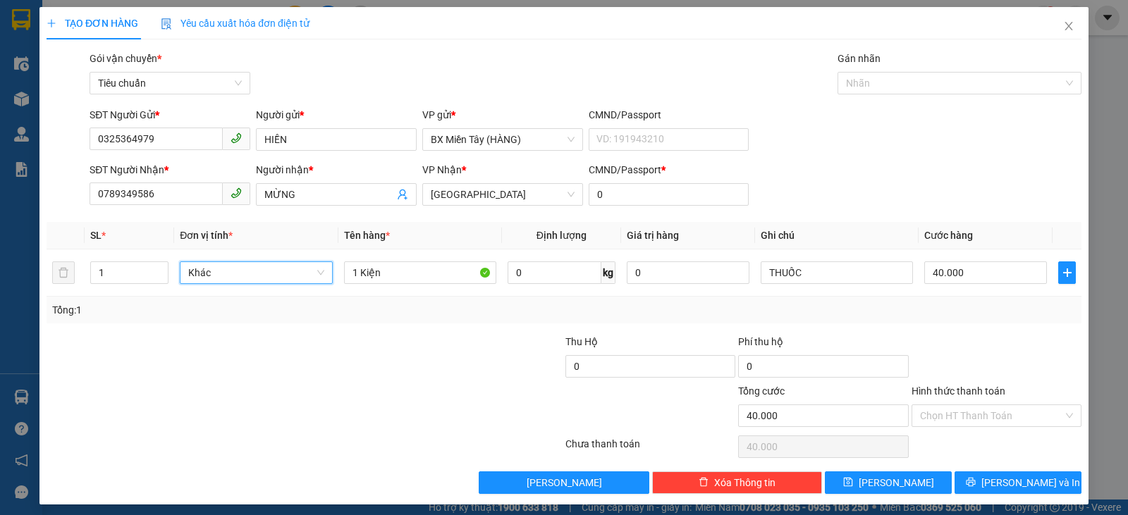
click at [1000, 343] on div at bounding box center [996, 358] width 173 height 49
click at [991, 481] on button "[PERSON_NAME] và In" at bounding box center [1017, 483] width 127 height 23
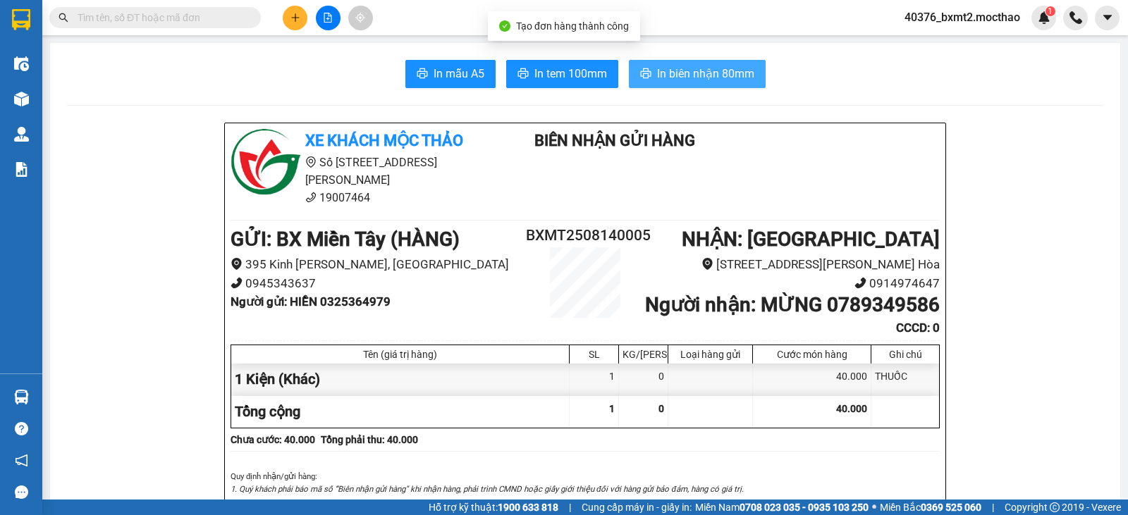
click at [641, 70] on icon "printer" at bounding box center [645, 73] width 11 height 11
drag, startPoint x: 572, startPoint y: 75, endPoint x: 563, endPoint y: 79, distance: 9.5
click at [570, 76] on span "In tem 100mm" at bounding box center [570, 74] width 73 height 18
